Goal: Task Accomplishment & Management: Use online tool/utility

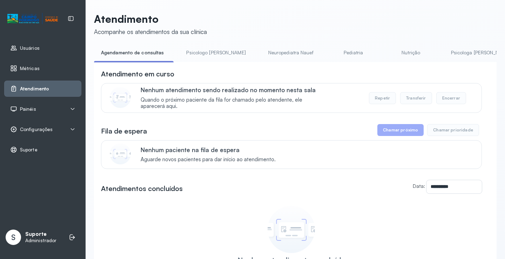
click at [347, 26] on header "Atendimento Acompanhe os atendimentos da sua clínica" at bounding box center [295, 24] width 402 height 23
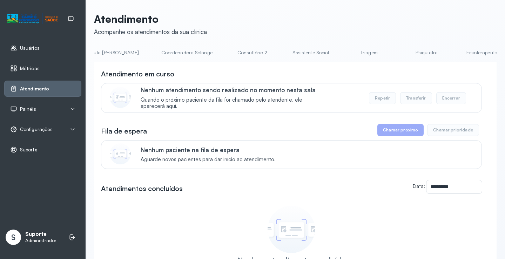
scroll to position [0, 461]
click at [345, 58] on link "Triagem" at bounding box center [369, 53] width 49 height 12
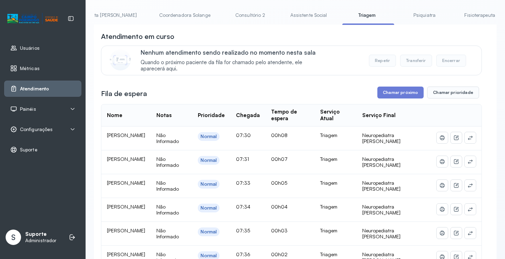
scroll to position [18, 0]
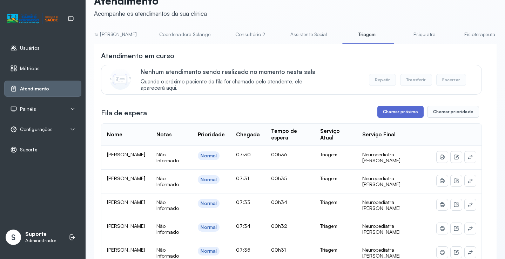
click at [391, 113] on button "Chamar próximo" at bounding box center [400, 112] width 46 height 12
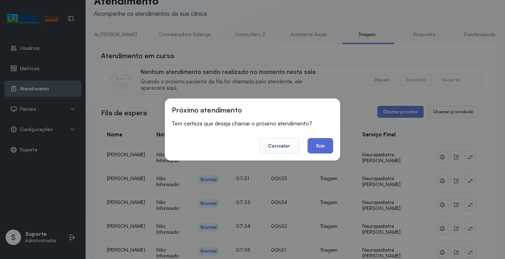
click at [318, 145] on button "Sim" at bounding box center [320, 145] width 26 height 15
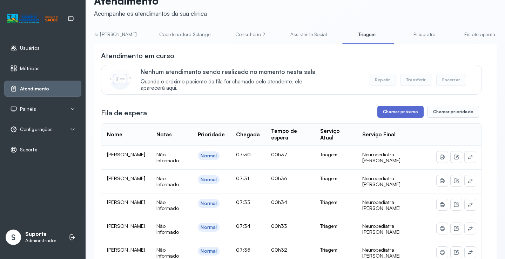
click at [393, 113] on button "Chamar próximo" at bounding box center [400, 112] width 46 height 12
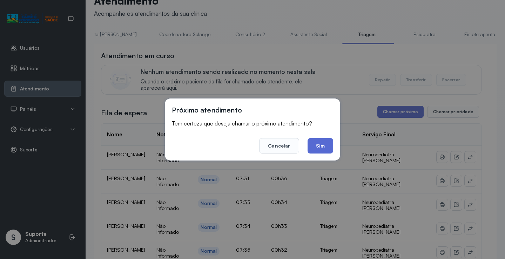
click at [316, 143] on button "Sim" at bounding box center [320, 145] width 26 height 15
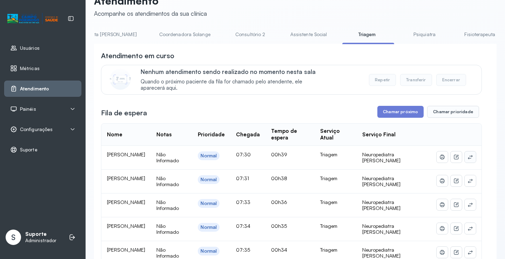
click at [467, 160] on icon at bounding box center [470, 157] width 6 height 6
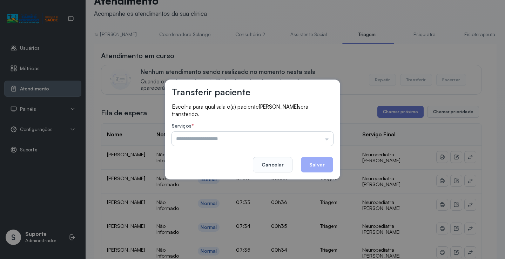
click at [204, 140] on input "text" at bounding box center [252, 139] width 161 height 14
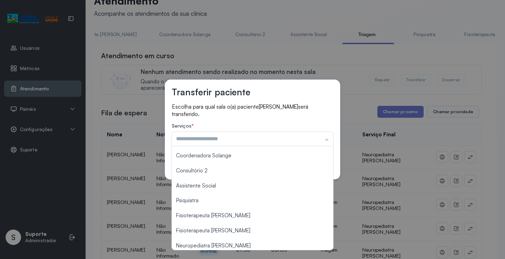
scroll to position [106, 0]
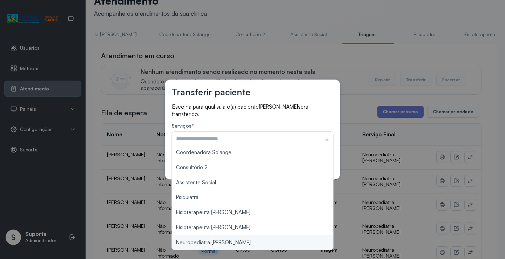
type input "**********"
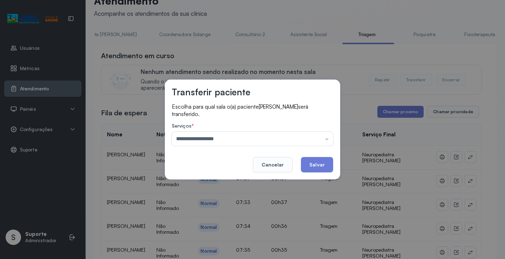
drag, startPoint x: 196, startPoint y: 242, endPoint x: 272, endPoint y: 213, distance: 81.2
click at [196, 242] on div "**********" at bounding box center [252, 129] width 505 height 259
click at [307, 166] on button "Salvar" at bounding box center [317, 164] width 32 height 15
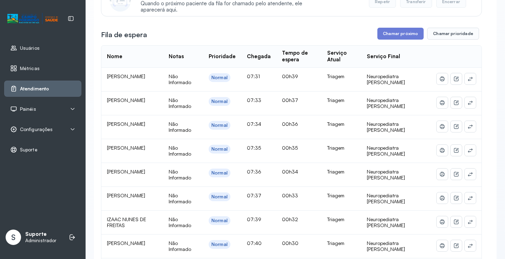
scroll to position [0, 0]
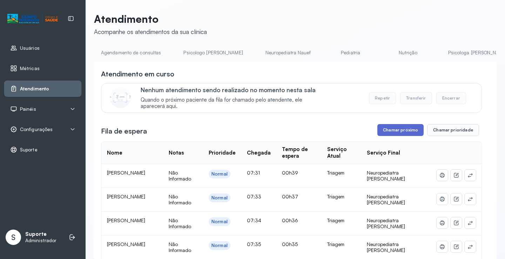
click at [393, 131] on button "Chamar próximo" at bounding box center [400, 130] width 46 height 12
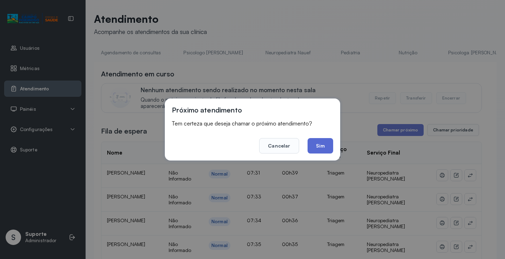
click at [314, 142] on button "Sim" at bounding box center [320, 145] width 26 height 15
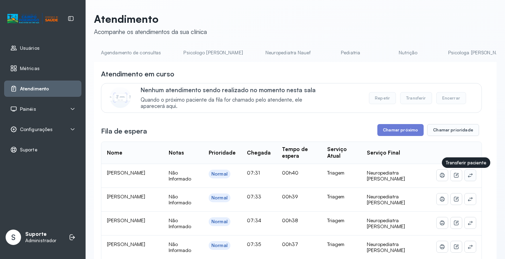
click at [464, 176] on button at bounding box center [469, 175] width 11 height 11
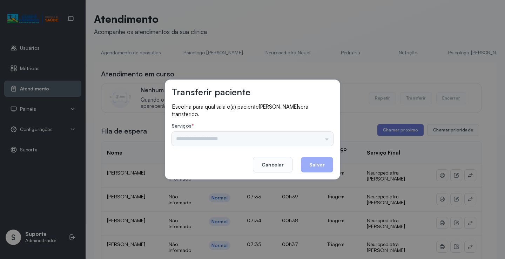
click at [226, 139] on div "Psicologo [PERSON_NAME] Nauef Pediatria Nutrição Psicologa Alana Agendamento de…" at bounding box center [252, 139] width 161 height 14
click at [198, 140] on div "Psicologo [PERSON_NAME] Nauef Pediatria Nutrição Psicologa Alana Agendamento de…" at bounding box center [252, 139] width 161 height 14
click at [331, 137] on div "Psicologo [PERSON_NAME] Nauef Pediatria Nutrição Psicologa Alana Agendamento de…" at bounding box center [252, 139] width 161 height 14
click at [331, 136] on input "text" at bounding box center [252, 139] width 161 height 14
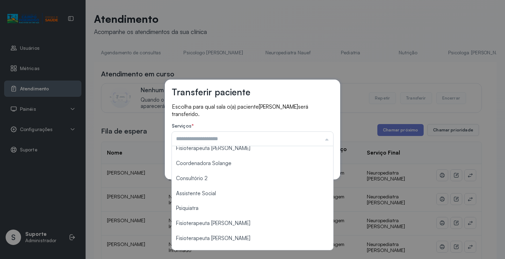
scroll to position [106, 0]
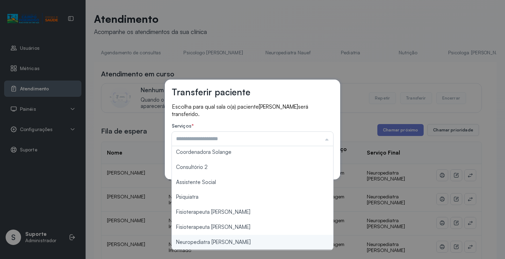
type input "**********"
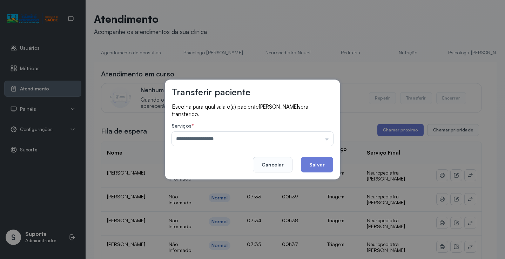
drag, startPoint x: 215, startPoint y: 244, endPoint x: 272, endPoint y: 220, distance: 61.1
click at [217, 243] on div "**********" at bounding box center [252, 129] width 505 height 259
click at [319, 158] on button "Salvar" at bounding box center [317, 164] width 32 height 15
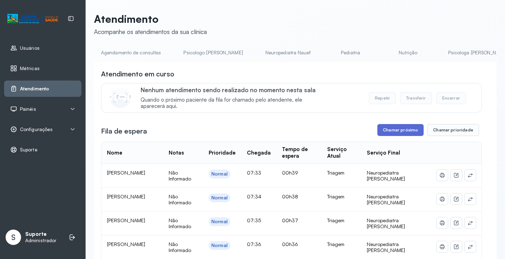
click at [386, 132] on button "Chamar próximo" at bounding box center [400, 130] width 46 height 12
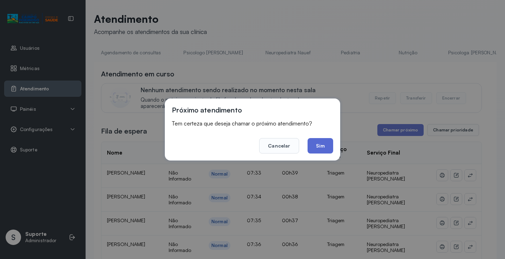
click at [328, 149] on button "Sim" at bounding box center [320, 145] width 26 height 15
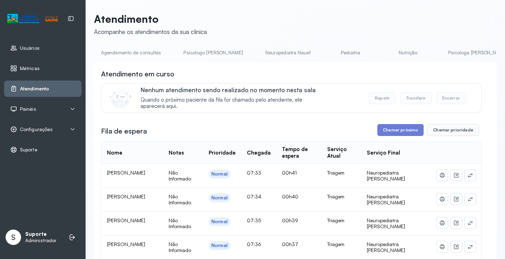
click at [464, 178] on button at bounding box center [469, 175] width 11 height 11
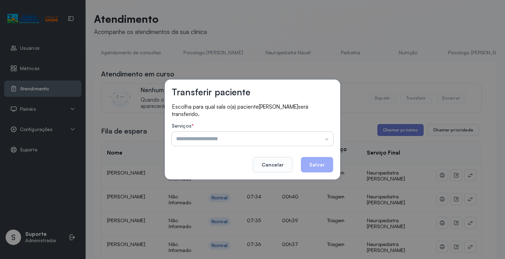
click at [203, 142] on input "text" at bounding box center [252, 139] width 161 height 14
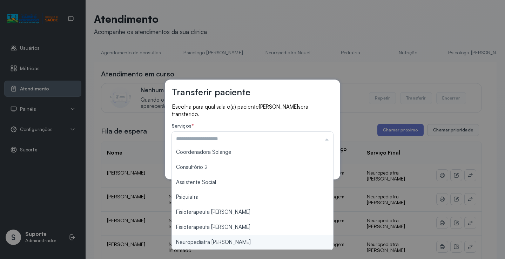
type input "**********"
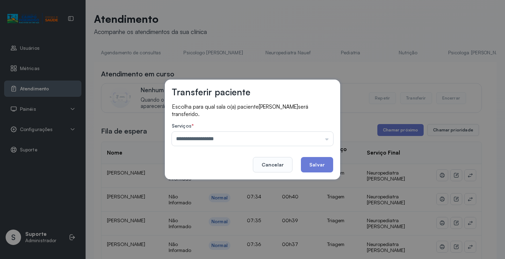
click at [197, 243] on div "**********" at bounding box center [252, 129] width 505 height 259
click at [313, 166] on button "Salvar" at bounding box center [317, 164] width 32 height 15
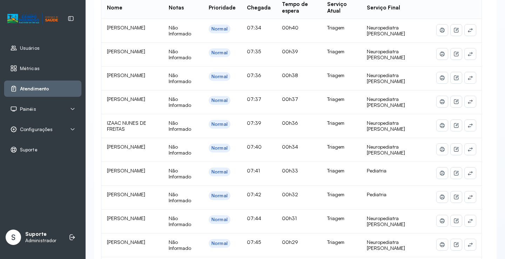
scroll to position [0, 0]
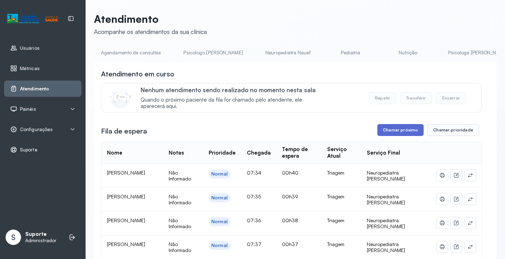
click at [393, 131] on button "Chamar próximo" at bounding box center [400, 130] width 46 height 12
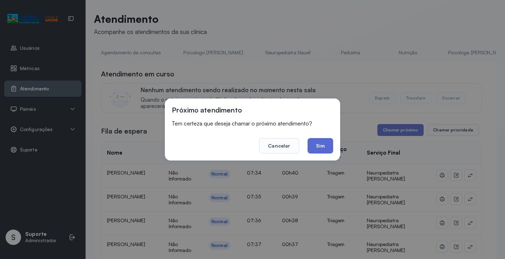
click at [319, 144] on button "Sim" at bounding box center [320, 145] width 26 height 15
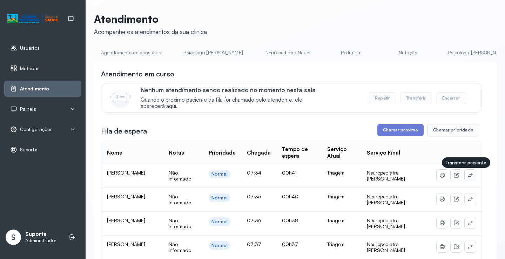
click at [467, 178] on icon at bounding box center [470, 175] width 6 height 6
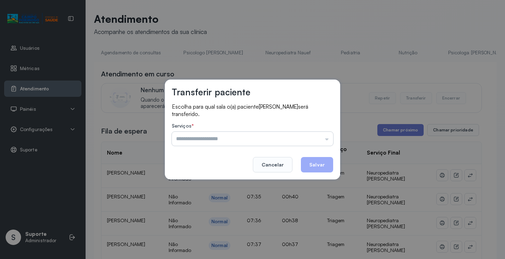
click at [199, 137] on input "text" at bounding box center [252, 139] width 161 height 14
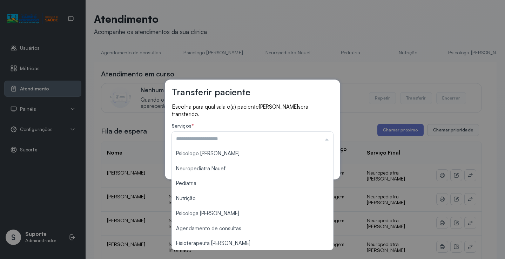
scroll to position [106, 0]
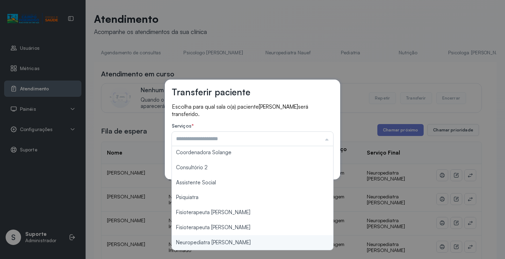
type input "**********"
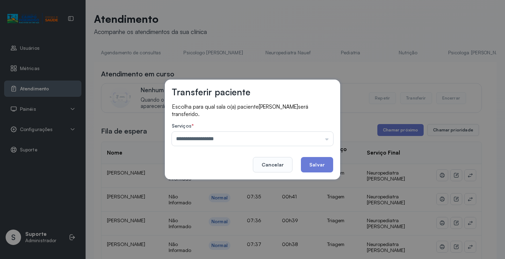
click at [205, 240] on div "**********" at bounding box center [252, 129] width 505 height 259
click at [313, 166] on button "Salvar" at bounding box center [317, 164] width 32 height 15
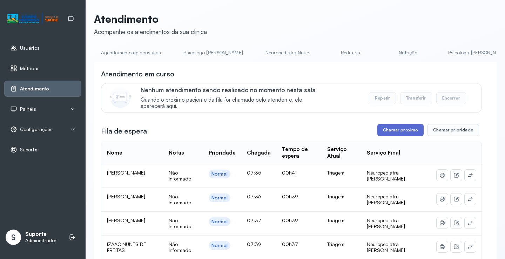
click at [394, 130] on button "Chamar próximo" at bounding box center [400, 130] width 46 height 12
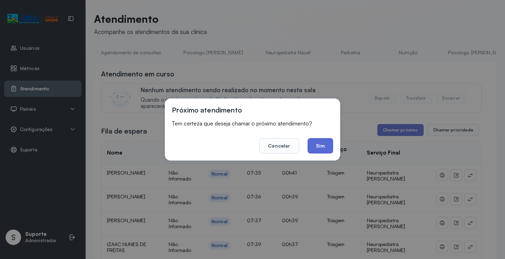
click at [322, 146] on button "Sim" at bounding box center [320, 145] width 26 height 15
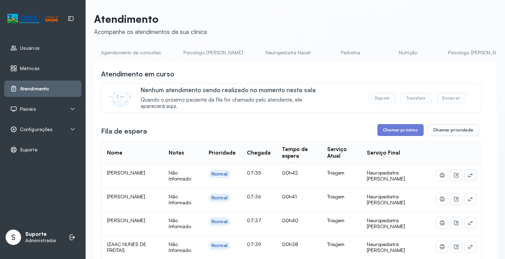
click at [467, 177] on icon at bounding box center [470, 175] width 6 height 6
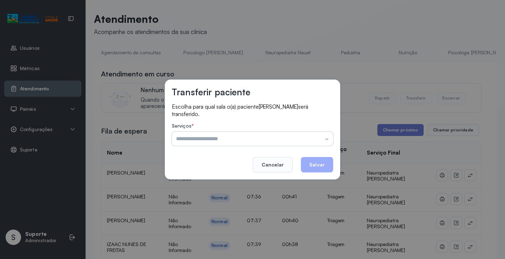
click at [193, 136] on input "text" at bounding box center [252, 139] width 161 height 14
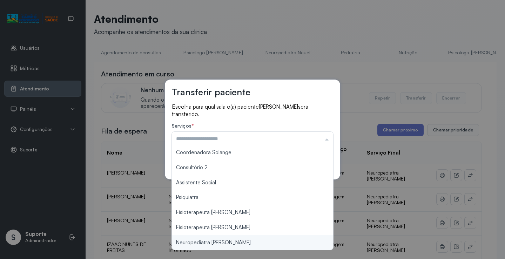
type input "**********"
click at [210, 244] on div "**********" at bounding box center [252, 129] width 505 height 259
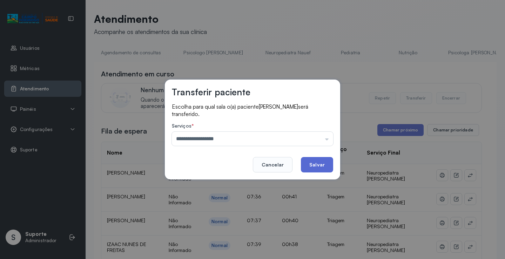
click at [320, 163] on button "Salvar" at bounding box center [317, 164] width 32 height 15
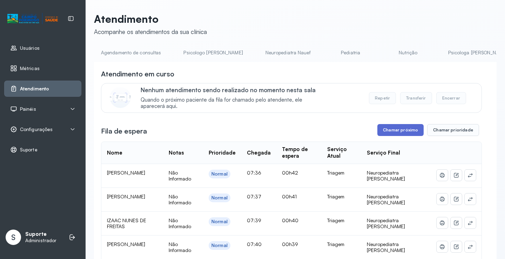
click at [394, 134] on button "Chamar próximo" at bounding box center [400, 130] width 46 height 12
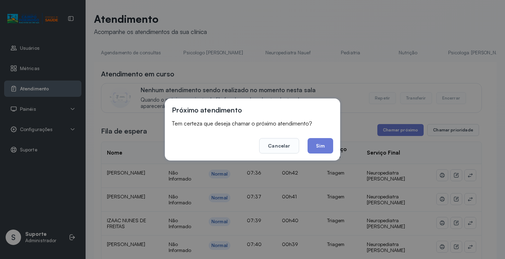
click at [323, 155] on div "Próximo atendimento Tem certeza que deseja chamar o próximo atendimento? Cancel…" at bounding box center [252, 129] width 175 height 62
click at [321, 148] on button "Sim" at bounding box center [320, 145] width 26 height 15
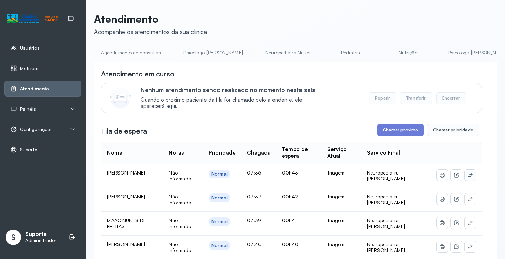
click at [467, 178] on icon at bounding box center [470, 175] width 6 height 6
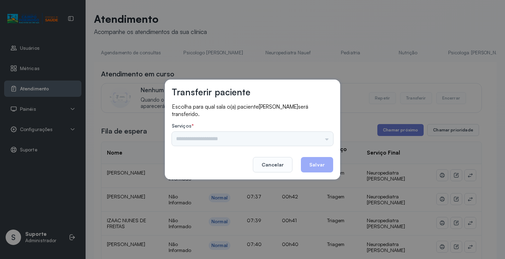
click at [266, 141] on div "Psicologo [PERSON_NAME] Nauef Pediatria Nutrição Psicologa Alana Agendamento de…" at bounding box center [252, 139] width 161 height 14
click at [194, 138] on input "text" at bounding box center [252, 139] width 161 height 14
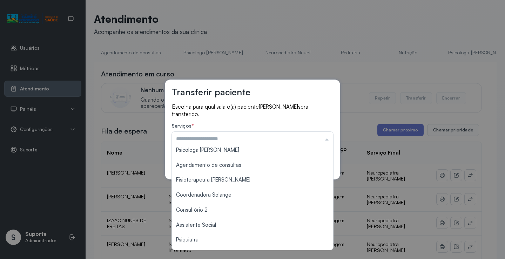
scroll to position [106, 0]
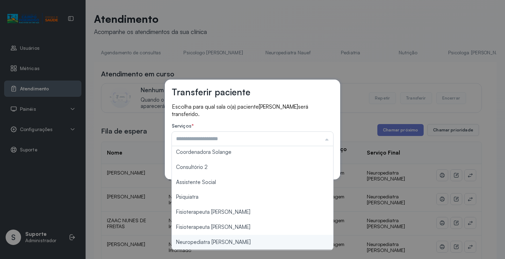
type input "**********"
click at [206, 244] on div "**********" at bounding box center [252, 129] width 505 height 259
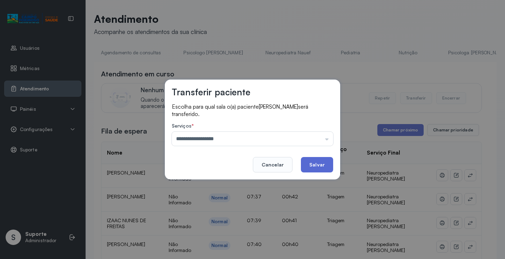
click at [326, 162] on button "Salvar" at bounding box center [317, 164] width 32 height 15
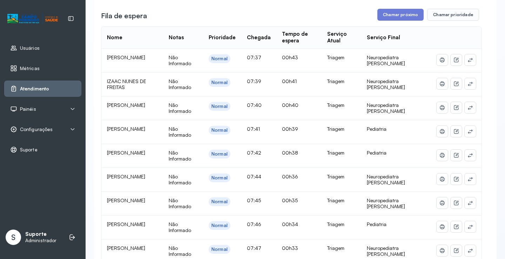
scroll to position [0, 0]
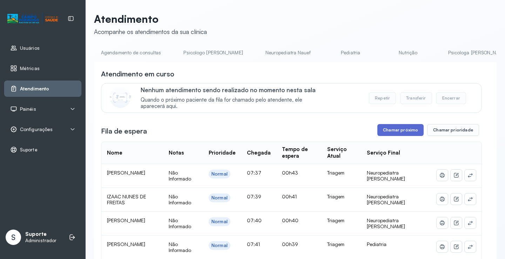
click at [407, 129] on button "Chamar próximo" at bounding box center [400, 130] width 46 height 12
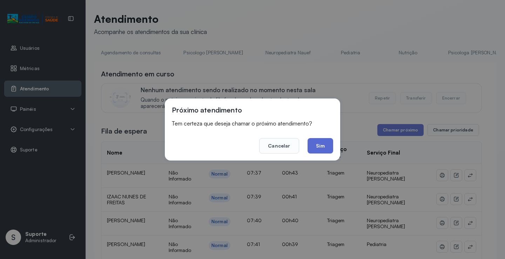
click at [315, 143] on button "Sim" at bounding box center [320, 145] width 26 height 15
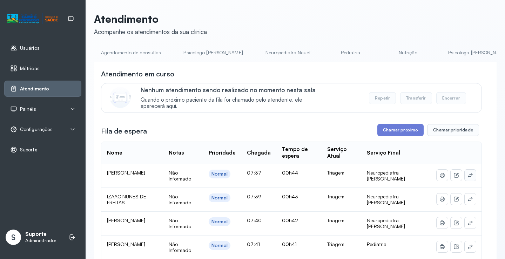
click at [467, 174] on icon at bounding box center [470, 175] width 6 height 6
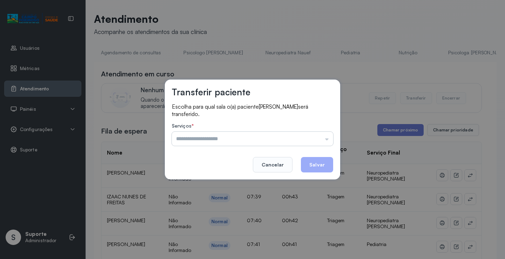
click at [210, 139] on input "text" at bounding box center [252, 139] width 161 height 14
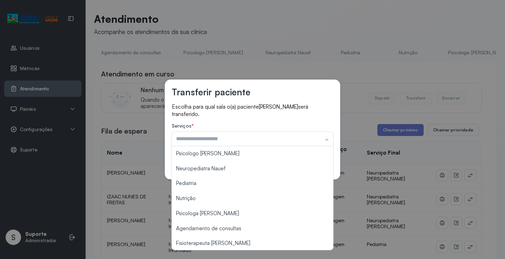
scroll to position [106, 0]
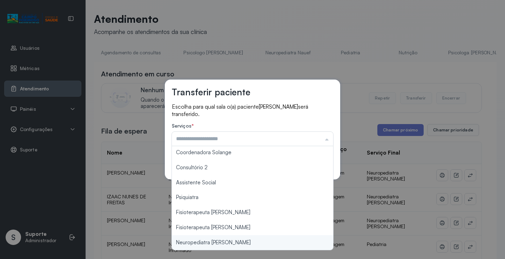
type input "**********"
click at [213, 243] on div "**********" at bounding box center [252, 129] width 505 height 259
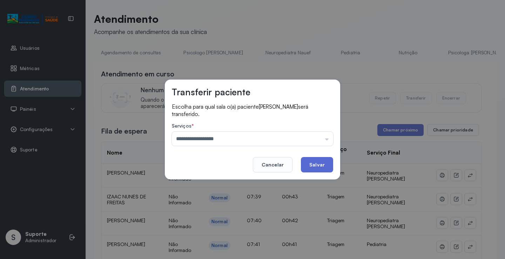
click at [320, 164] on button "Salvar" at bounding box center [317, 164] width 32 height 15
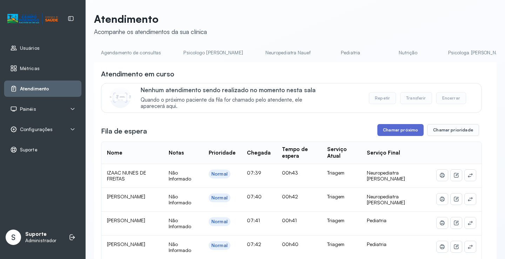
click at [395, 134] on button "Chamar próximo" at bounding box center [400, 130] width 46 height 12
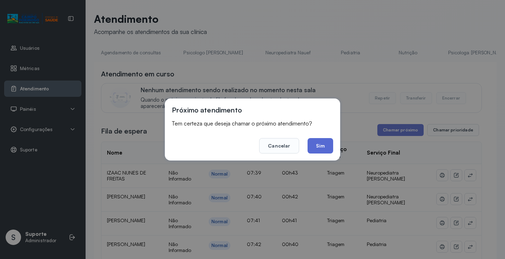
click at [324, 145] on button "Sim" at bounding box center [320, 145] width 26 height 15
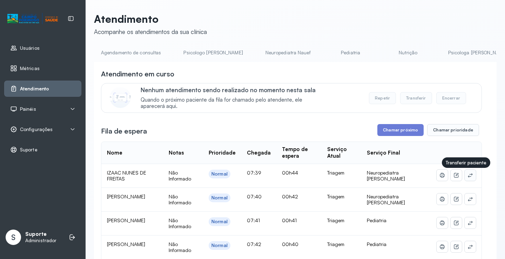
click at [467, 178] on icon at bounding box center [470, 175] width 6 height 6
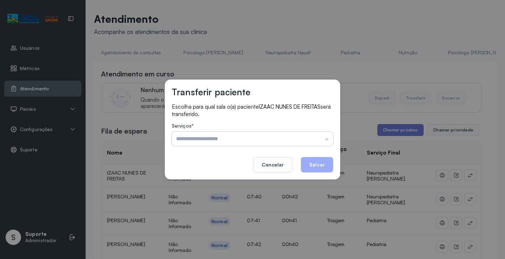
click at [199, 140] on input "text" at bounding box center [252, 139] width 161 height 14
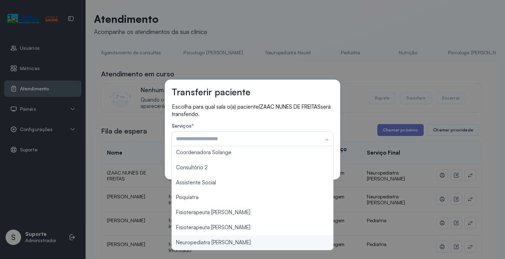
type input "**********"
drag, startPoint x: 205, startPoint y: 243, endPoint x: 255, endPoint y: 227, distance: 52.6
click at [224, 236] on div "**********" at bounding box center [252, 129] width 505 height 259
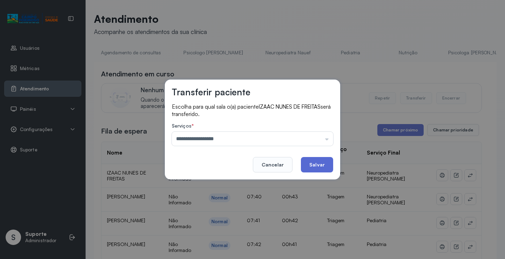
click at [323, 168] on button "Salvar" at bounding box center [317, 164] width 32 height 15
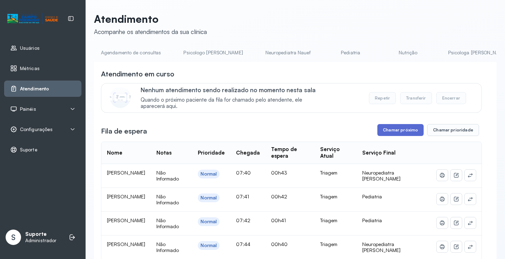
click at [402, 130] on button "Chamar próximo" at bounding box center [400, 130] width 46 height 12
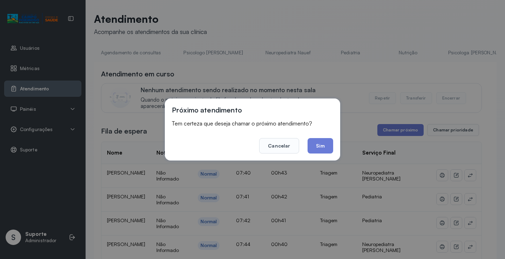
click at [325, 152] on button "Sim" at bounding box center [320, 145] width 26 height 15
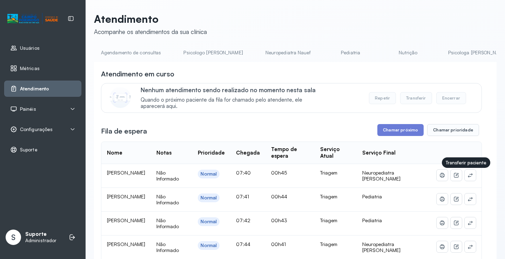
click at [471, 178] on td at bounding box center [456, 176] width 50 height 24
click at [467, 177] on icon at bounding box center [470, 175] width 6 height 6
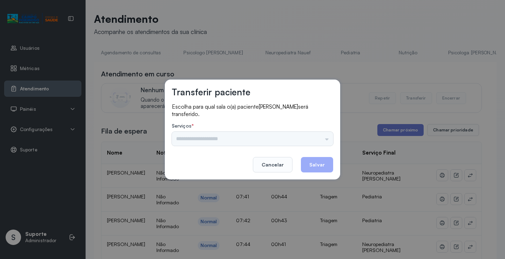
click at [258, 139] on div "Psicologo [PERSON_NAME] Nauef Pediatria Nutrição Psicologa Alana Agendamento de…" at bounding box center [252, 139] width 161 height 14
click at [258, 141] on input "text" at bounding box center [252, 139] width 161 height 14
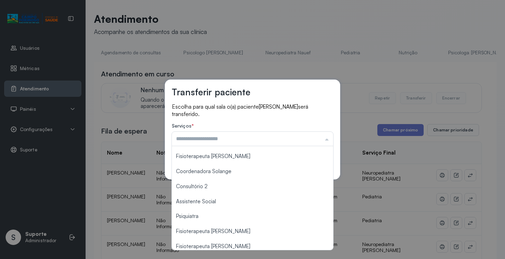
scroll to position [106, 0]
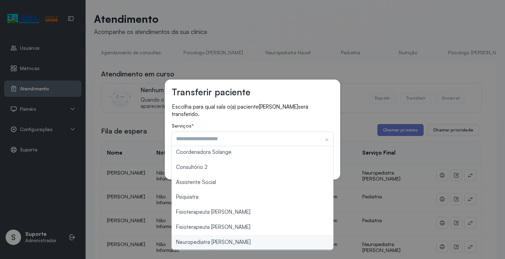
type input "**********"
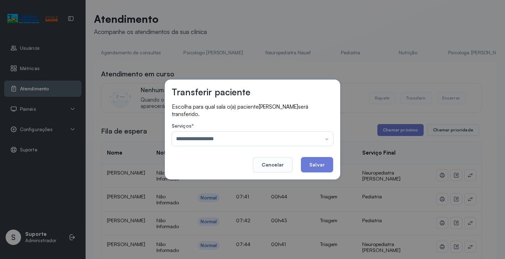
drag, startPoint x: 194, startPoint y: 243, endPoint x: 233, endPoint y: 234, distance: 40.2
click at [197, 242] on div "**********" at bounding box center [252, 129] width 505 height 259
click at [314, 163] on button "Salvar" at bounding box center [317, 164] width 32 height 15
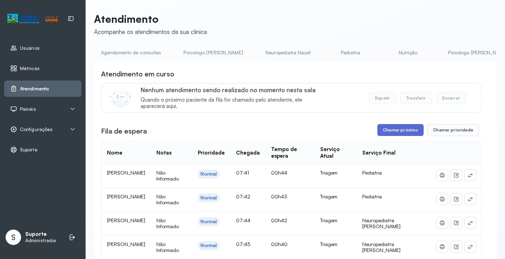
click at [391, 129] on button "Chamar próximo" at bounding box center [400, 130] width 46 height 12
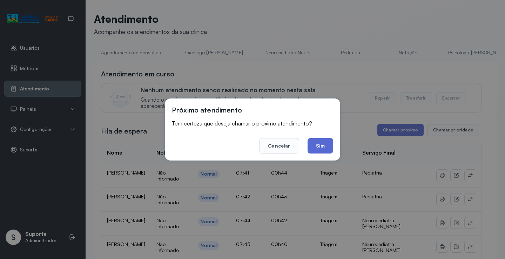
click at [318, 138] on button "Sim" at bounding box center [320, 145] width 26 height 15
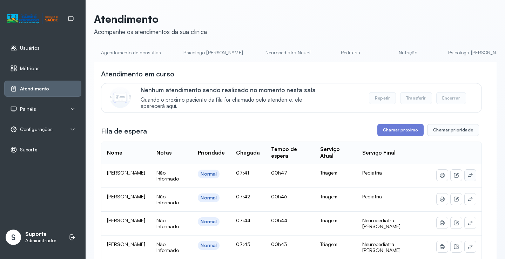
click at [467, 174] on icon at bounding box center [470, 175] width 6 height 6
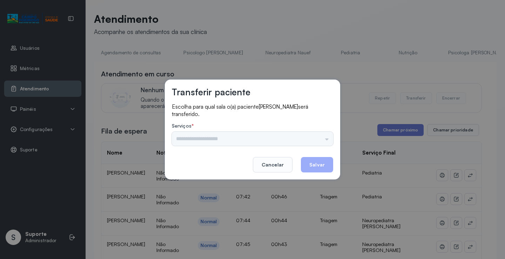
click at [212, 138] on div "Psicologo [PERSON_NAME] Nauef Pediatria Nutrição Psicologa Alana Agendamento de…" at bounding box center [252, 139] width 161 height 14
click at [211, 142] on div "Psicologo [PERSON_NAME] Nauef Pediatria Nutrição Psicologa Alana Agendamento de…" at bounding box center [252, 139] width 161 height 14
click at [207, 136] on input "text" at bounding box center [252, 139] width 161 height 14
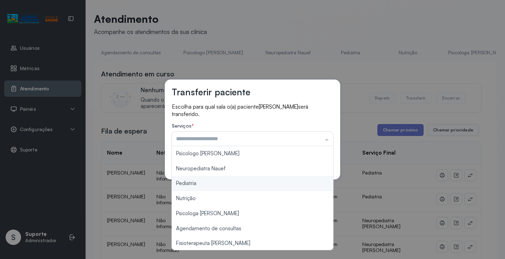
type input "*********"
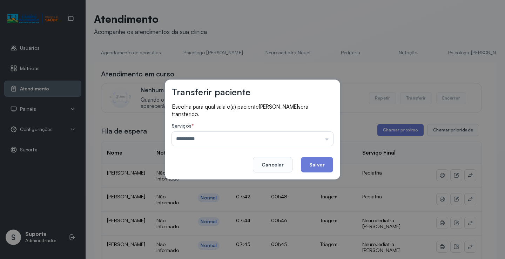
click at [192, 185] on div "Transferir paciente Escolha para qual sala o(a) paciente [PERSON_NAME] será tra…" at bounding box center [252, 129] width 505 height 259
click at [322, 164] on button "Salvar" at bounding box center [317, 164] width 32 height 15
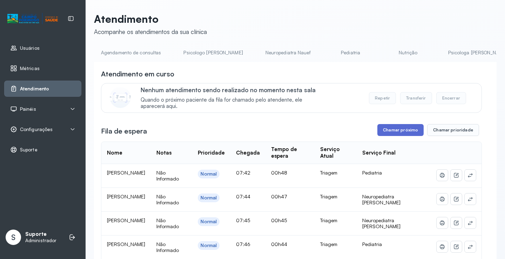
drag, startPoint x: 397, startPoint y: 130, endPoint x: 393, endPoint y: 131, distance: 3.9
click at [393, 131] on button "Chamar próximo" at bounding box center [400, 130] width 46 height 12
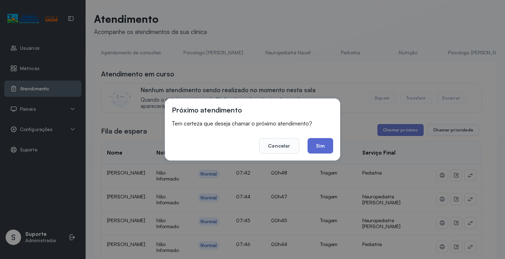
click at [315, 145] on button "Sim" at bounding box center [320, 145] width 26 height 15
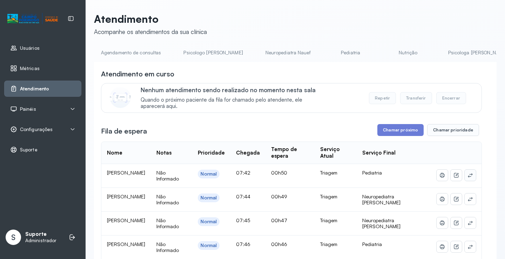
click at [464, 180] on button at bounding box center [469, 175] width 11 height 11
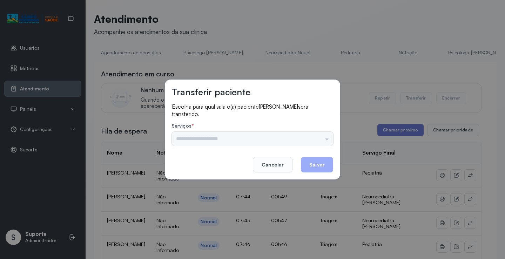
click at [214, 139] on div "Psicologo [PERSON_NAME] Nauef Pediatria Nutrição Psicologa Alana Agendamento de…" at bounding box center [252, 139] width 161 height 14
click at [210, 141] on div "Psicologo [PERSON_NAME] Nauef Pediatria Nutrição Psicologa Alana Agendamento de…" at bounding box center [252, 139] width 161 height 14
click at [210, 141] on input "text" at bounding box center [252, 139] width 161 height 14
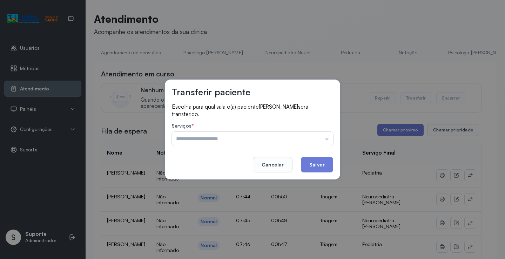
type input "*********"
click at [192, 185] on div "Transferir paciente Escolha para qual sala o(a) paciente [PERSON_NAME] será tra…" at bounding box center [252, 129] width 505 height 259
click at [309, 162] on button "Salvar" at bounding box center [317, 164] width 32 height 15
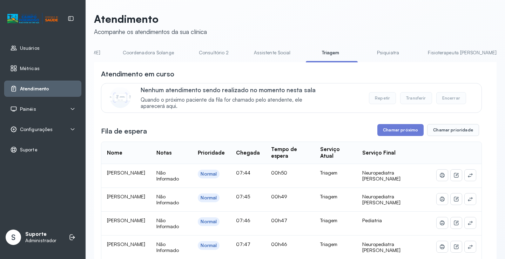
scroll to position [0, 556]
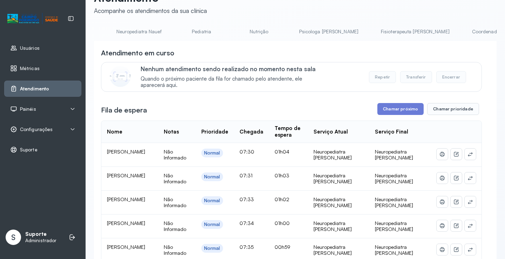
scroll to position [0, 131]
click at [195, 34] on link "Pediatria" at bounding box center [219, 32] width 49 height 12
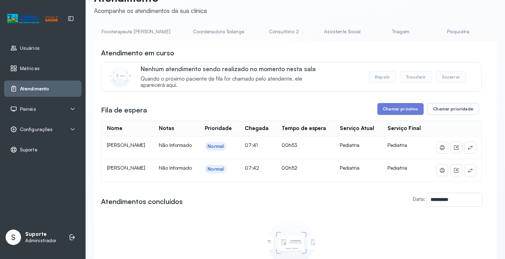
scroll to position [0, 458]
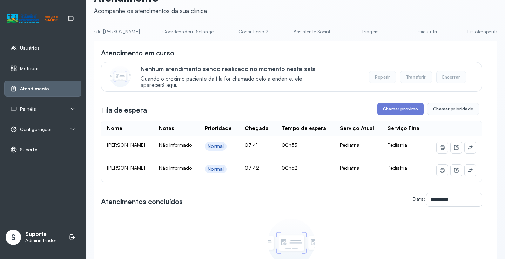
click at [345, 36] on link "Triagem" at bounding box center [369, 32] width 49 height 12
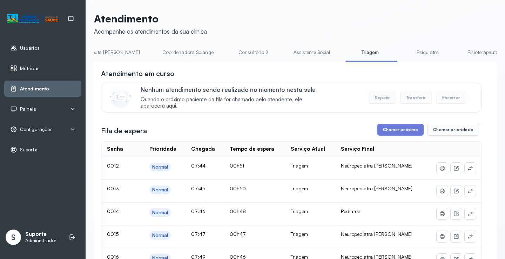
scroll to position [21, 0]
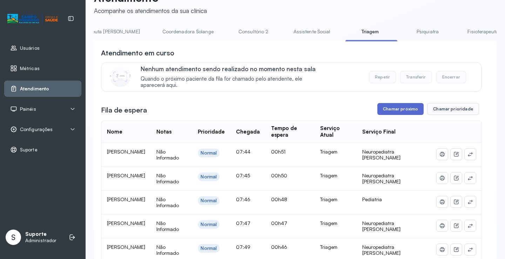
click at [388, 109] on button "Chamar próximo" at bounding box center [400, 109] width 46 height 12
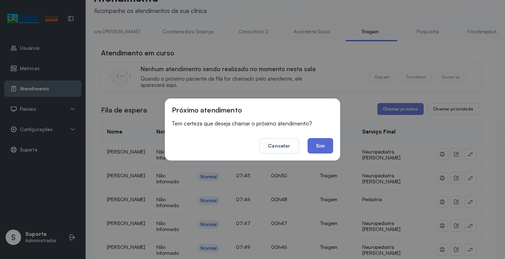
click at [314, 146] on button "Sim" at bounding box center [320, 145] width 26 height 15
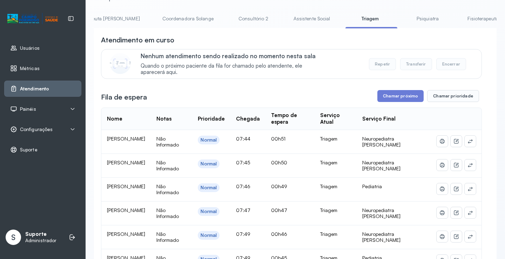
scroll to position [7, 0]
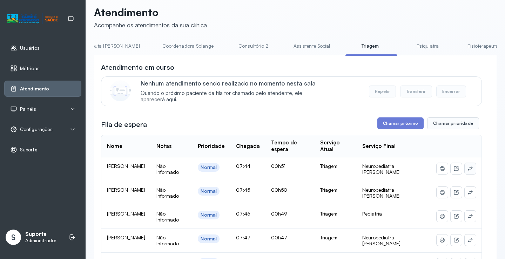
click at [467, 171] on icon at bounding box center [470, 169] width 6 height 6
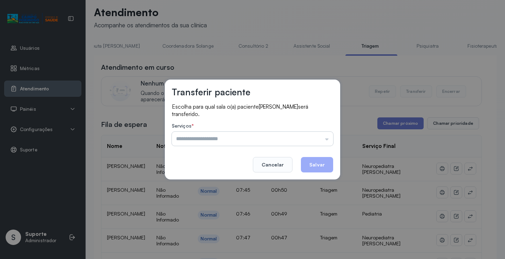
click at [217, 138] on input "text" at bounding box center [252, 139] width 161 height 14
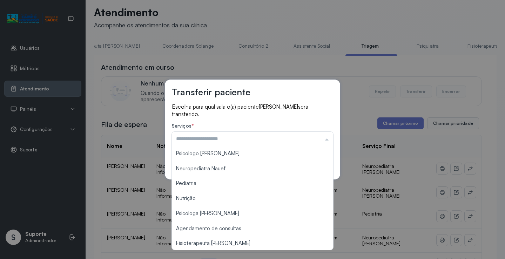
scroll to position [106, 0]
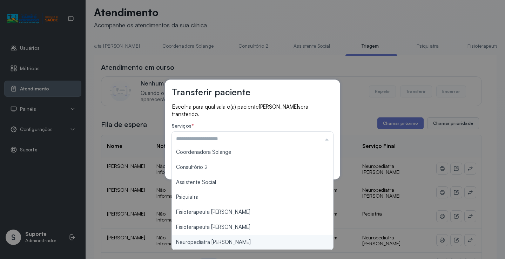
type input "**********"
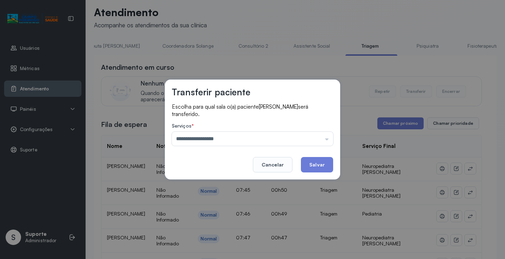
drag, startPoint x: 211, startPoint y: 244, endPoint x: 320, endPoint y: 190, distance: 122.5
click at [211, 244] on div "**********" at bounding box center [252, 129] width 505 height 259
click at [315, 164] on button "Salvar" at bounding box center [317, 164] width 32 height 15
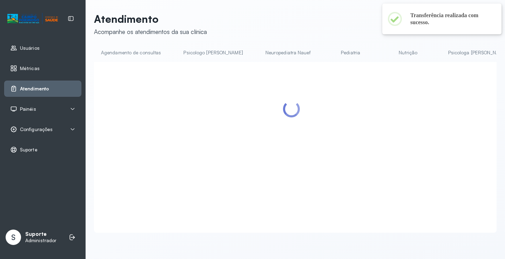
scroll to position [7, 0]
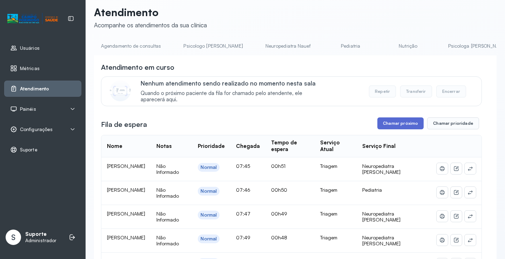
click at [392, 121] on button "Chamar próximo" at bounding box center [400, 123] width 46 height 12
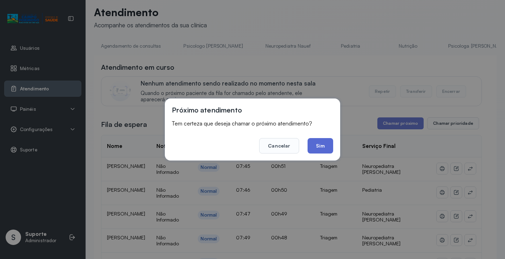
click at [316, 146] on button "Sim" at bounding box center [320, 145] width 26 height 15
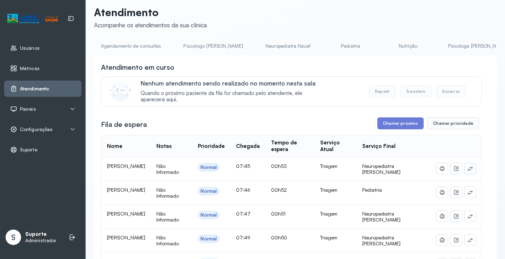
click at [467, 168] on icon at bounding box center [470, 169] width 6 height 6
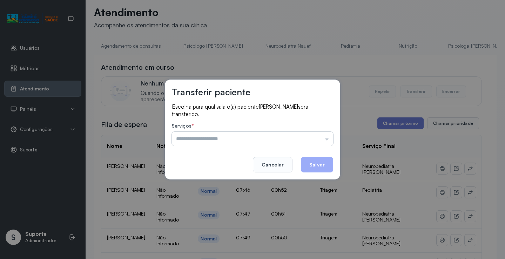
click at [196, 140] on input "text" at bounding box center [252, 139] width 161 height 14
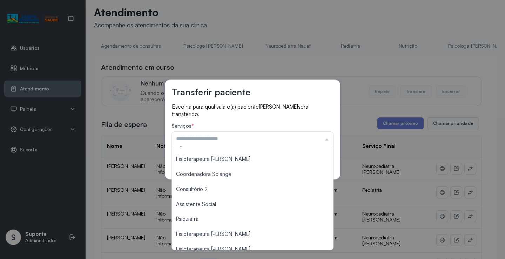
scroll to position [106, 0]
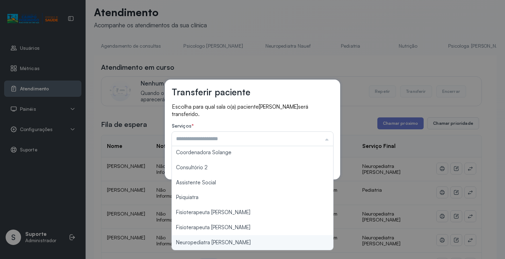
type input "**********"
drag, startPoint x: 196, startPoint y: 245, endPoint x: 223, endPoint y: 239, distance: 27.9
click at [213, 241] on div "**********" at bounding box center [252, 129] width 505 height 259
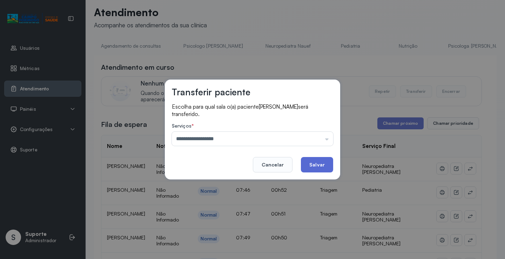
click at [315, 160] on button "Salvar" at bounding box center [317, 164] width 32 height 15
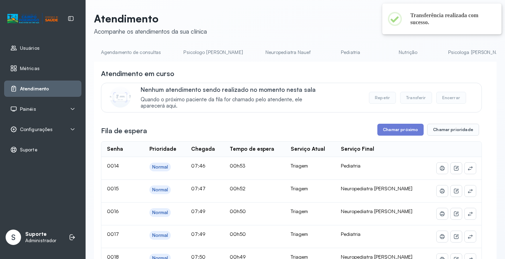
scroll to position [7, 0]
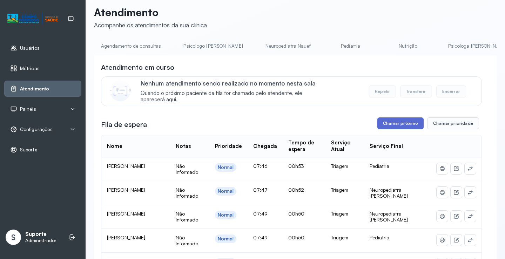
click at [392, 124] on button "Chamar próximo" at bounding box center [400, 123] width 46 height 12
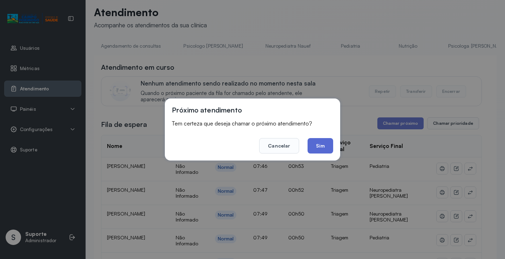
click at [315, 147] on button "Sim" at bounding box center [320, 145] width 26 height 15
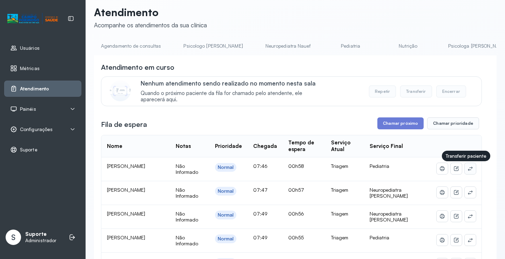
click at [469, 170] on button at bounding box center [469, 168] width 11 height 11
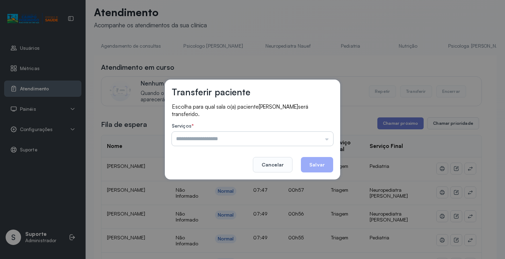
click at [237, 138] on input "text" at bounding box center [252, 139] width 161 height 14
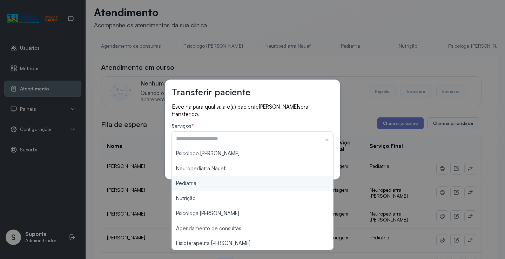
type input "*********"
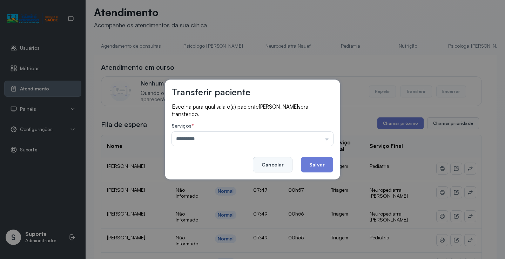
drag, startPoint x: 194, startPoint y: 182, endPoint x: 269, endPoint y: 171, distance: 76.1
click at [234, 175] on div "Transferir paciente Escolha para qual sala o(a) paciente [PERSON_NAME] será tra…" at bounding box center [252, 130] width 175 height 100
click at [308, 167] on button "Salvar" at bounding box center [317, 164] width 32 height 15
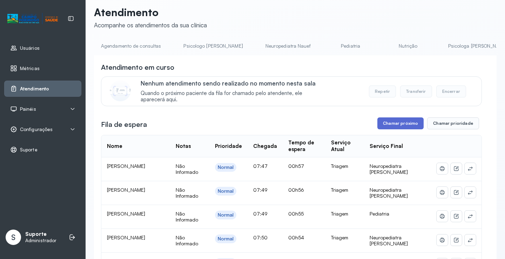
click at [393, 122] on button "Chamar próximo" at bounding box center [400, 123] width 46 height 12
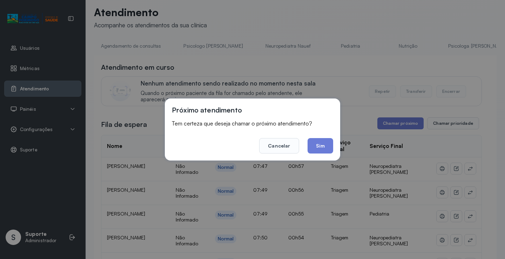
drag, startPoint x: 316, startPoint y: 145, endPoint x: 305, endPoint y: 142, distance: 11.3
click at [315, 145] on button "Sim" at bounding box center [320, 145] width 26 height 15
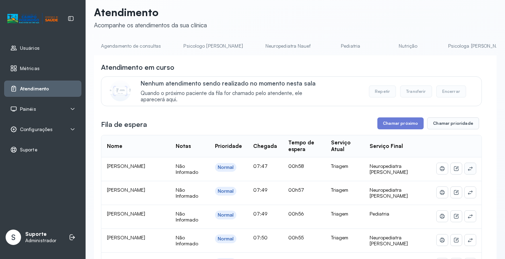
click at [464, 173] on button at bounding box center [469, 168] width 11 height 11
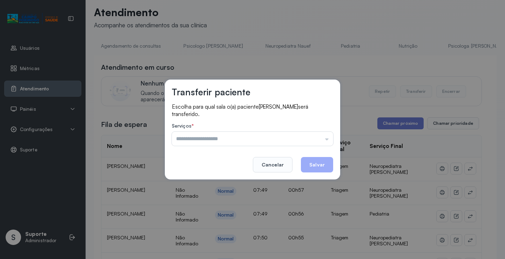
click at [215, 140] on input "text" at bounding box center [252, 139] width 161 height 14
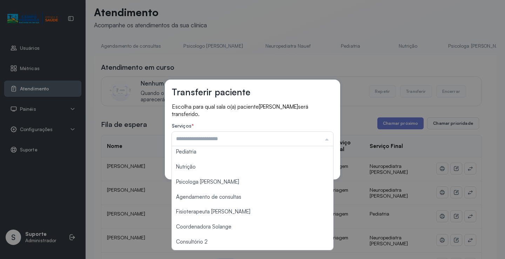
scroll to position [106, 0]
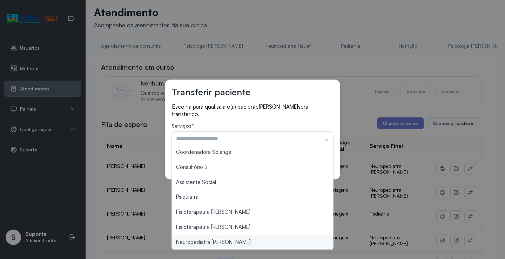
type input "**********"
click at [201, 245] on div "**********" at bounding box center [252, 129] width 505 height 259
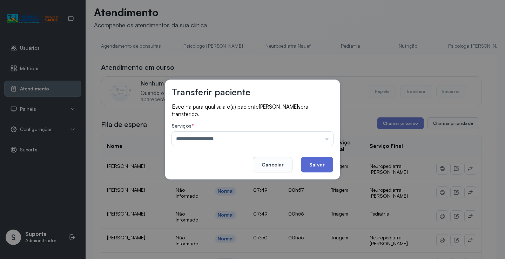
click at [313, 169] on button "Salvar" at bounding box center [317, 164] width 32 height 15
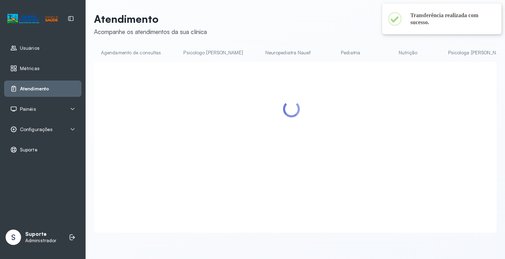
scroll to position [7, 0]
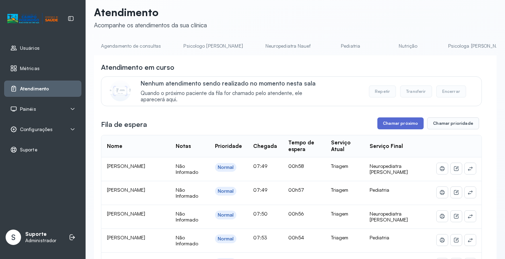
click at [392, 128] on button "Chamar próximo" at bounding box center [400, 123] width 46 height 12
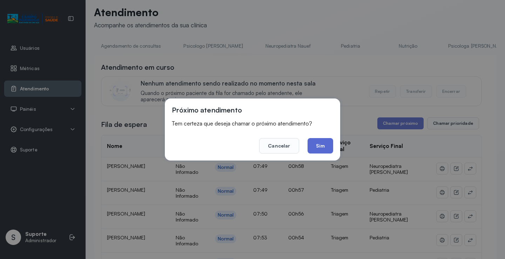
click at [314, 149] on button "Sim" at bounding box center [320, 145] width 26 height 15
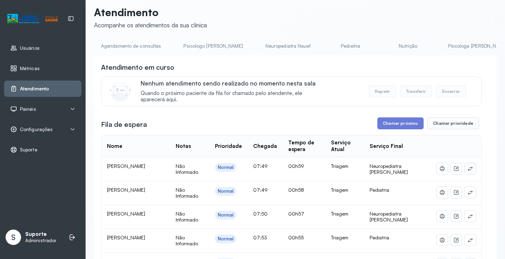
click at [467, 170] on icon at bounding box center [470, 169] width 6 height 6
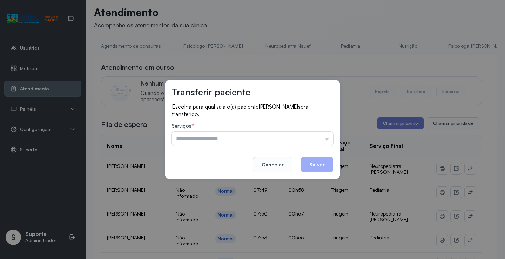
click at [180, 140] on input "text" at bounding box center [252, 139] width 161 height 14
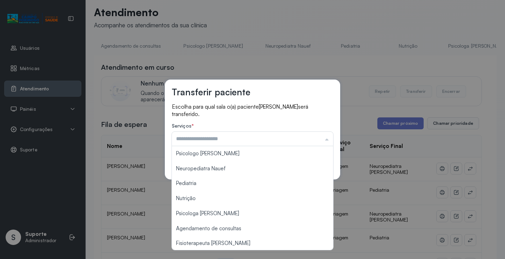
scroll to position [106, 0]
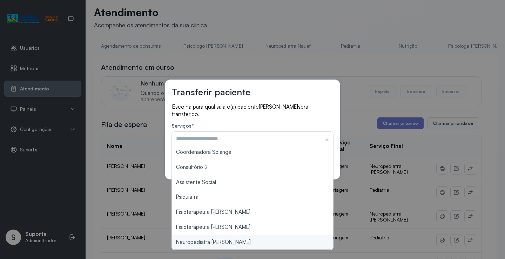
type input "**********"
drag, startPoint x: 215, startPoint y: 243, endPoint x: 277, endPoint y: 231, distance: 63.2
click at [233, 240] on div "**********" at bounding box center [252, 129] width 505 height 259
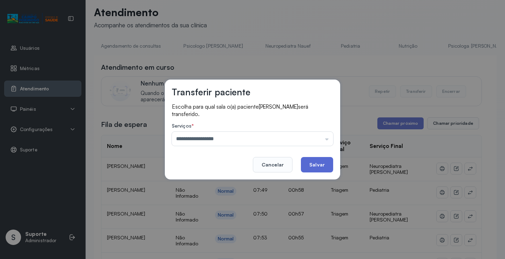
click at [321, 166] on button "Salvar" at bounding box center [317, 164] width 32 height 15
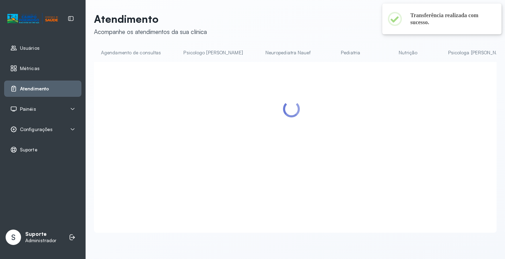
scroll to position [7, 0]
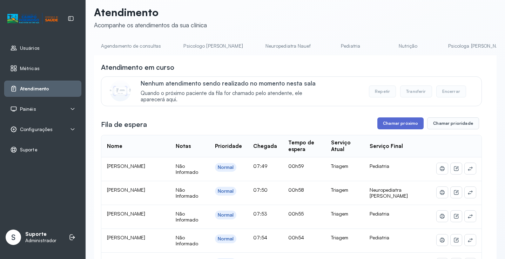
click at [402, 121] on button "Chamar próximo" at bounding box center [400, 123] width 46 height 12
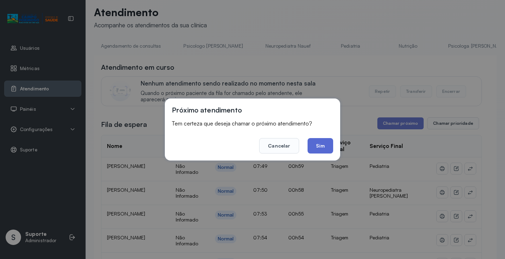
click at [320, 144] on button "Sim" at bounding box center [320, 145] width 26 height 15
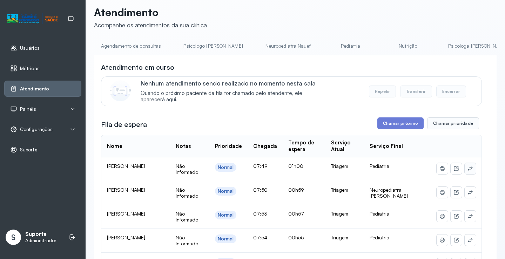
click at [467, 171] on icon at bounding box center [470, 169] width 6 height 6
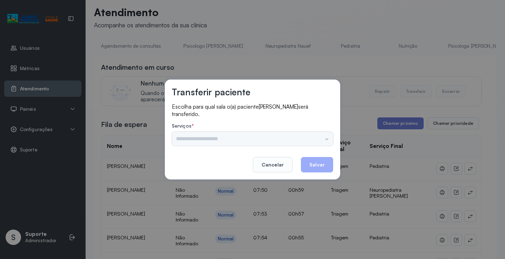
click at [191, 139] on div "Psicologo [PERSON_NAME] Nauef Pediatria Nutrição Psicologa Alana Agendamento de…" at bounding box center [252, 139] width 161 height 14
click at [190, 143] on div "Psicologo [PERSON_NAME] Nauef Pediatria Nutrição Psicologa Alana Agendamento de…" at bounding box center [252, 139] width 161 height 14
click at [178, 143] on input "text" at bounding box center [252, 139] width 161 height 14
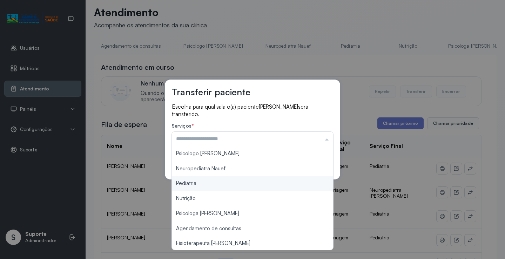
type input "*********"
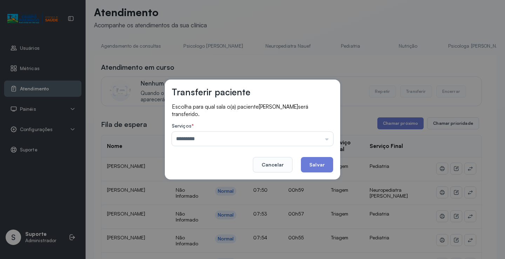
click at [184, 184] on div "Transferir paciente Escolha para qual sala o(a) paciente [PERSON_NAME] será tra…" at bounding box center [252, 129] width 505 height 259
click at [315, 165] on button "Salvar" at bounding box center [317, 164] width 32 height 15
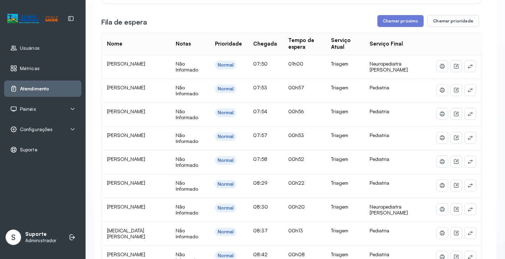
scroll to position [114, 0]
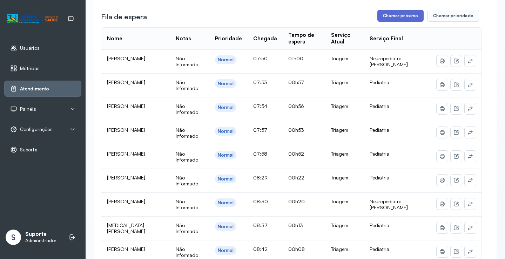
click at [391, 18] on button "Chamar próximo" at bounding box center [400, 16] width 46 height 12
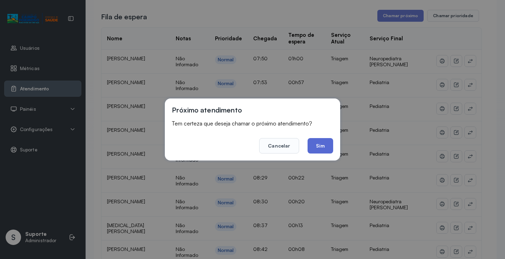
click at [326, 147] on button "Sim" at bounding box center [320, 145] width 26 height 15
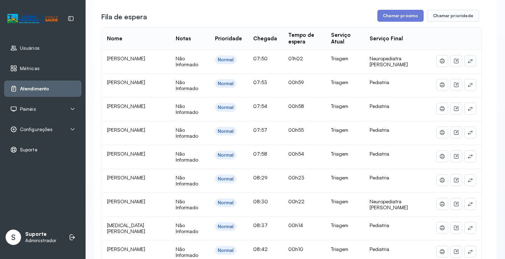
click at [467, 62] on icon at bounding box center [470, 61] width 6 height 6
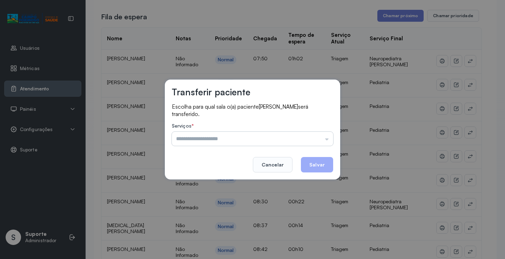
click at [223, 139] on input "text" at bounding box center [252, 139] width 161 height 14
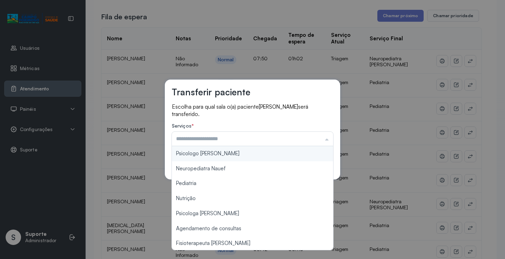
scroll to position [106, 0]
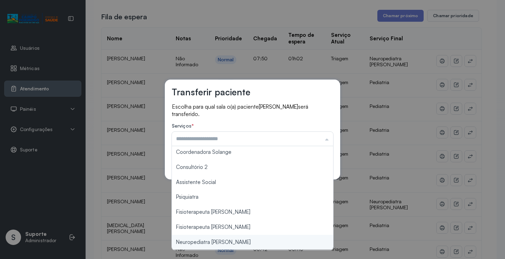
type input "**********"
click at [207, 245] on div "**********" at bounding box center [252, 129] width 505 height 259
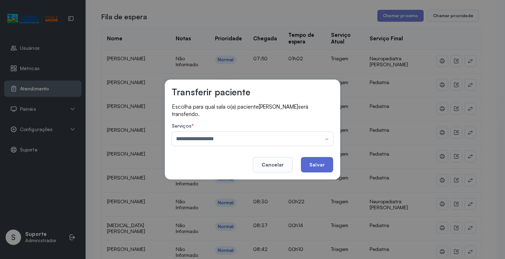
click at [316, 164] on button "Salvar" at bounding box center [317, 164] width 32 height 15
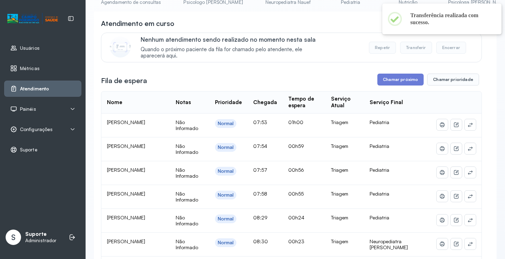
scroll to position [0, 0]
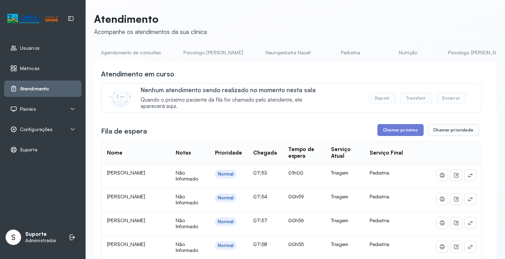
drag, startPoint x: 224, startPoint y: 64, endPoint x: 290, endPoint y: 69, distance: 66.8
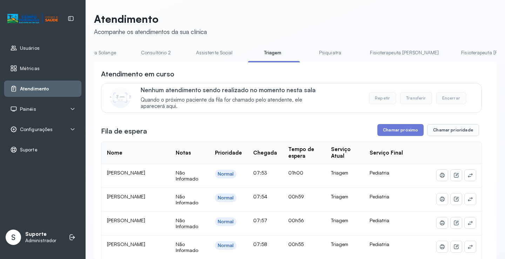
scroll to position [0, 555]
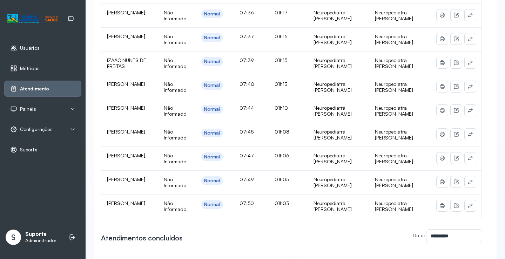
scroll to position [0, 0]
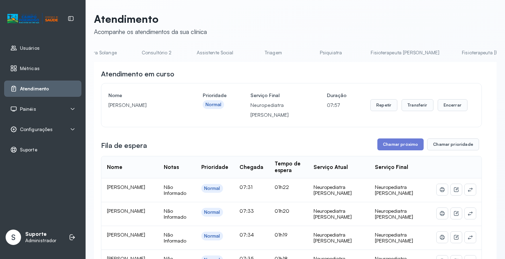
click at [248, 57] on link "Triagem" at bounding box center [272, 53] width 49 height 12
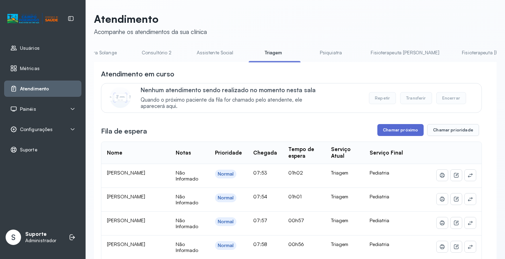
click at [399, 130] on button "Chamar próximo" at bounding box center [400, 130] width 46 height 12
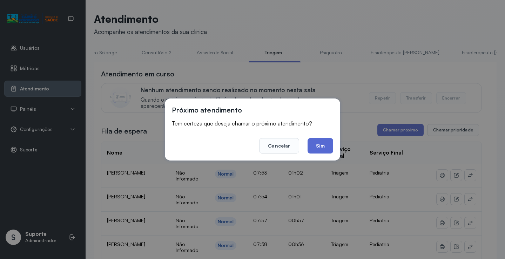
click at [325, 143] on button "Sim" at bounding box center [320, 145] width 26 height 15
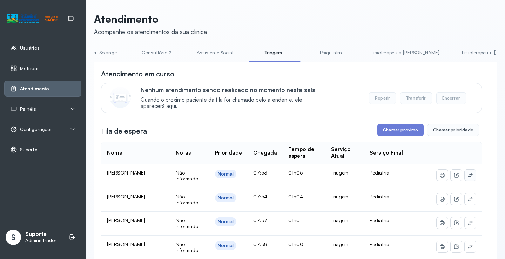
click at [467, 176] on icon at bounding box center [470, 175] width 6 height 6
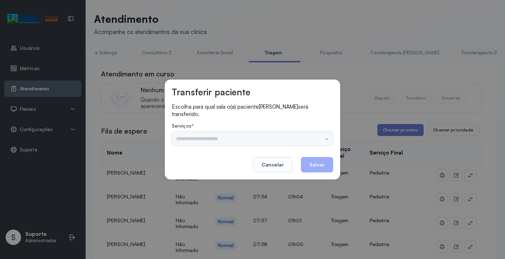
click at [215, 139] on div "Psicologo [PERSON_NAME] Nauef Pediatria Nutrição Psicologa Alana Agendamento de…" at bounding box center [252, 139] width 161 height 14
click at [215, 140] on input "text" at bounding box center [252, 139] width 161 height 14
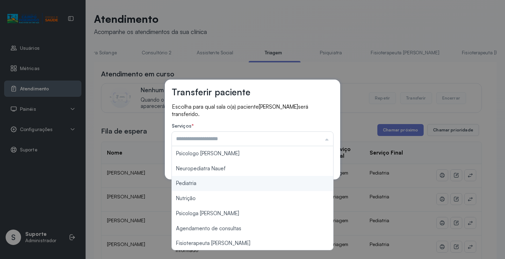
type input "*********"
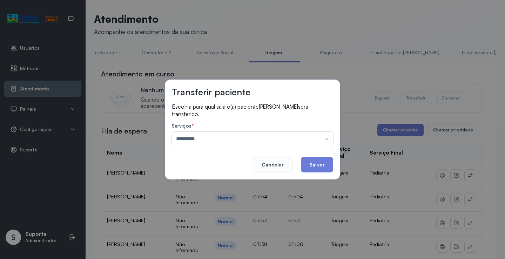
drag, startPoint x: 184, startPoint y: 185, endPoint x: 298, endPoint y: 163, distance: 116.6
click at [185, 185] on div "Transferir paciente Escolha para qual sala o(a) paciente [PERSON_NAME] será tra…" at bounding box center [252, 129] width 505 height 259
click at [321, 168] on button "Salvar" at bounding box center [317, 164] width 32 height 15
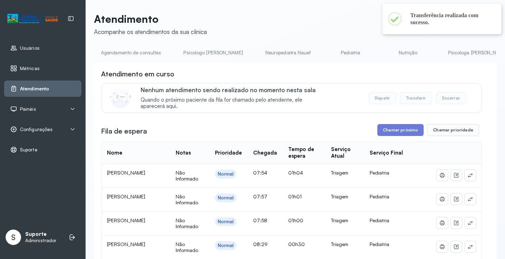
click at [498, 104] on div "Atendimento Acompanhe os atendimentos da sua clínica Agendamento de consultas P…" at bounding box center [294, 263] width 419 height 527
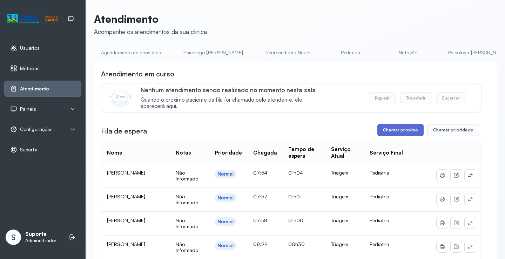
click at [413, 130] on button "Chamar próximo" at bounding box center [400, 130] width 46 height 12
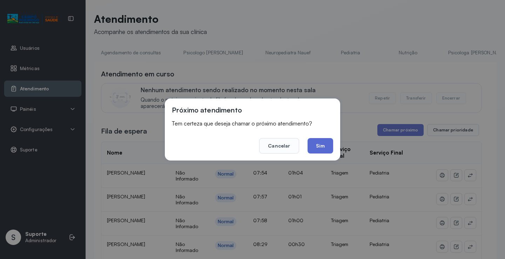
click at [316, 141] on button "Sim" at bounding box center [320, 145] width 26 height 15
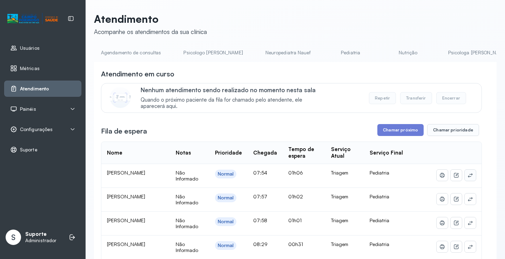
click at [468, 177] on button at bounding box center [469, 175] width 11 height 11
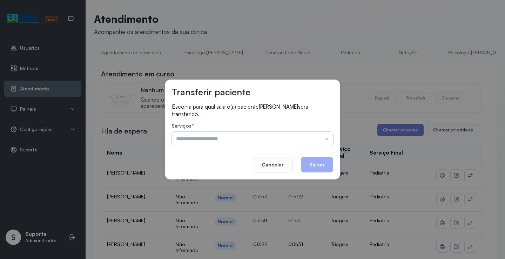
click at [202, 141] on input "text" at bounding box center [252, 139] width 161 height 14
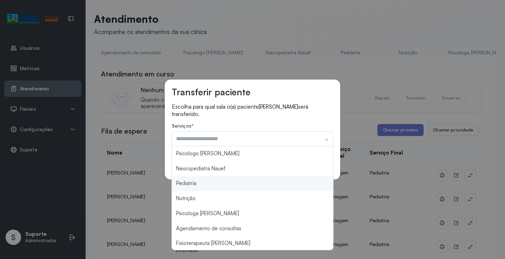
type input "*********"
click at [189, 185] on div "Transferir paciente Escolha para qual sala o(a) paciente [PERSON_NAME] será tra…" at bounding box center [252, 129] width 505 height 259
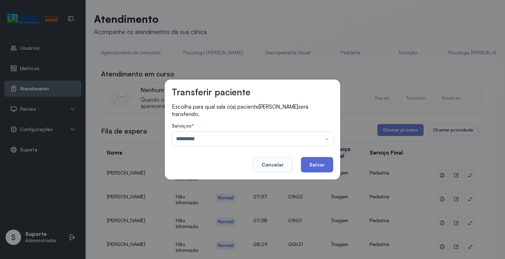
click at [320, 160] on button "Salvar" at bounding box center [317, 164] width 32 height 15
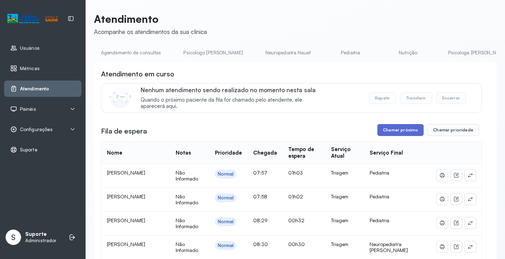
click at [399, 128] on button "Chamar próximo" at bounding box center [400, 130] width 46 height 12
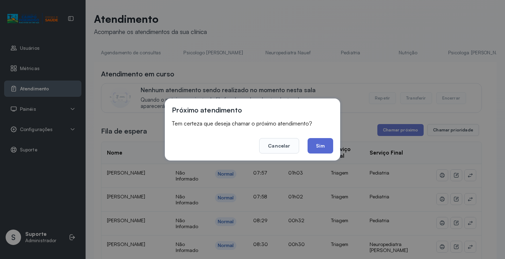
drag, startPoint x: 318, startPoint y: 143, endPoint x: 274, endPoint y: 131, distance: 45.4
click at [318, 142] on button "Sim" at bounding box center [320, 145] width 26 height 15
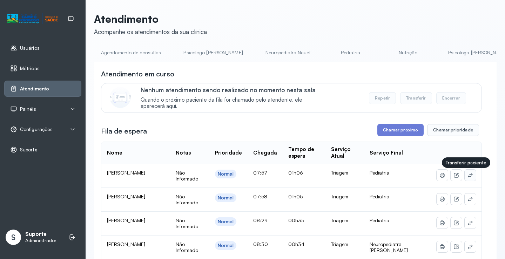
click at [467, 177] on icon at bounding box center [470, 175] width 6 height 6
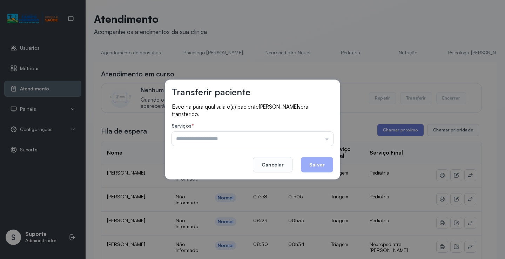
click at [200, 139] on input "text" at bounding box center [252, 139] width 161 height 14
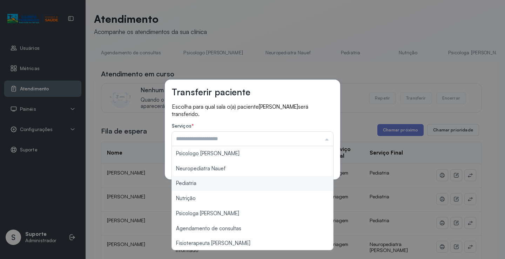
type input "*********"
click at [184, 183] on div "Transferir paciente Escolha para qual sala o(a) paciente [PERSON_NAME] será tra…" at bounding box center [252, 129] width 505 height 259
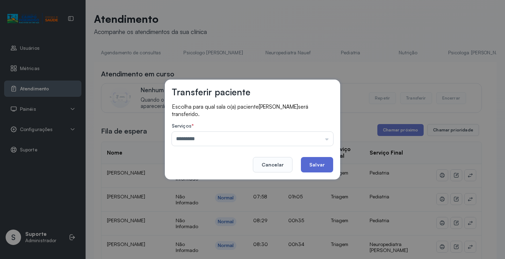
click at [313, 159] on button "Salvar" at bounding box center [317, 164] width 32 height 15
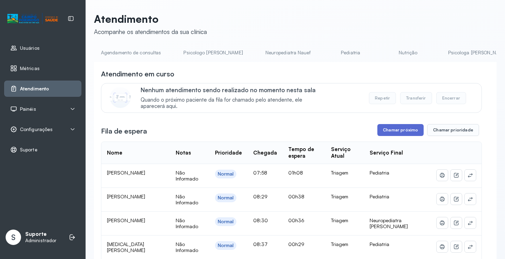
click at [409, 133] on button "Chamar próximo" at bounding box center [400, 130] width 46 height 12
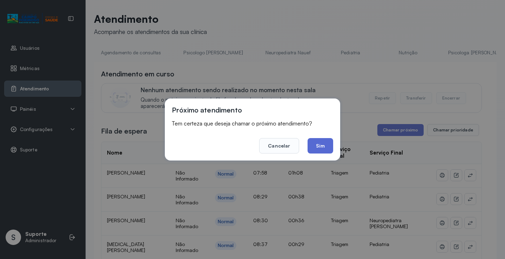
click at [315, 146] on button "Sim" at bounding box center [320, 145] width 26 height 15
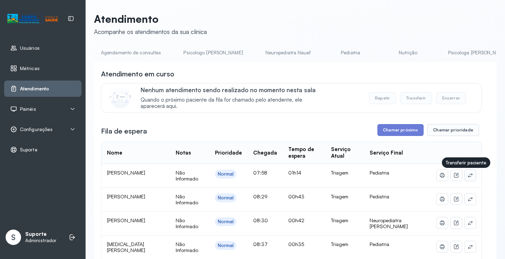
click at [464, 178] on button at bounding box center [469, 175] width 11 height 11
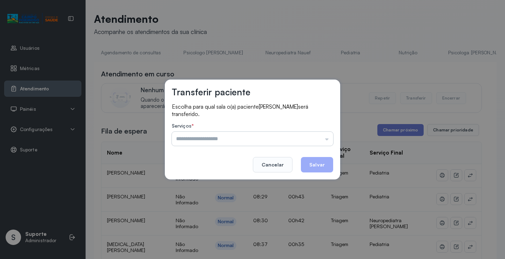
click at [230, 141] on input "text" at bounding box center [252, 139] width 161 height 14
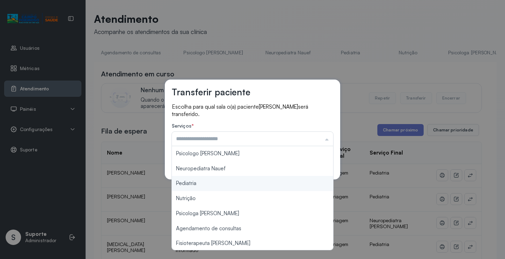
type input "*********"
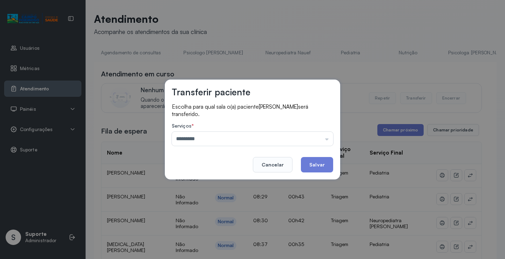
click at [187, 185] on div "Transferir paciente Escolha para qual sala o(a) paciente [PERSON_NAME] será tra…" at bounding box center [252, 129] width 505 height 259
click at [330, 162] on button "Salvar" at bounding box center [317, 164] width 32 height 15
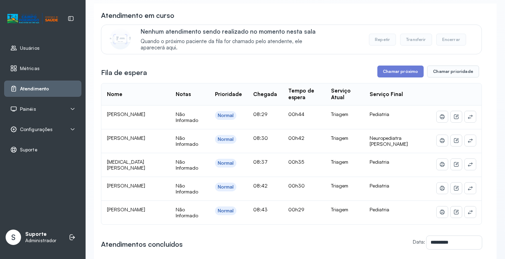
scroll to position [61, 0]
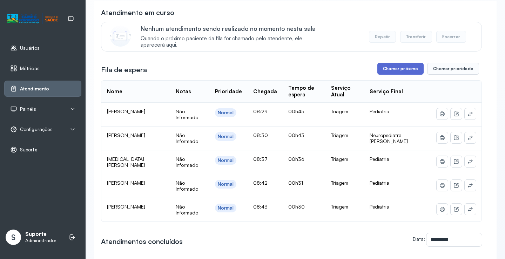
click at [399, 69] on button "Chamar próximo" at bounding box center [400, 69] width 46 height 12
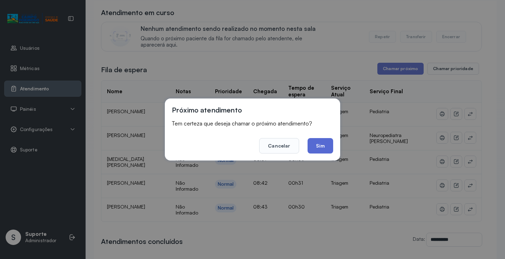
click at [317, 148] on button "Sim" at bounding box center [320, 145] width 26 height 15
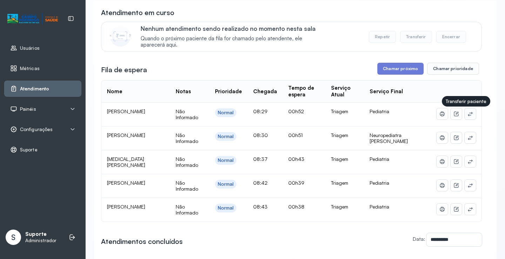
click at [467, 116] on icon at bounding box center [469, 114] width 5 height 4
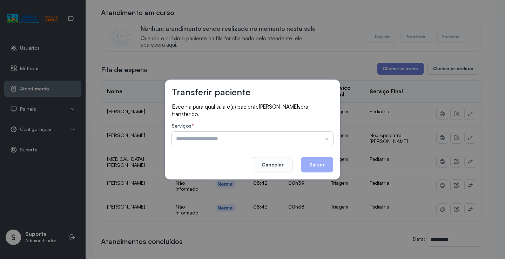
click at [205, 139] on input "text" at bounding box center [252, 139] width 161 height 14
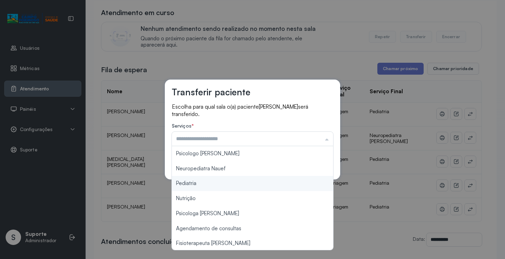
type input "*********"
drag, startPoint x: 189, startPoint y: 182, endPoint x: 205, endPoint y: 180, distance: 16.3
click at [191, 182] on div "Transferir paciente Escolha para qual sala o(a) paciente [PERSON_NAME] será tra…" at bounding box center [252, 129] width 505 height 259
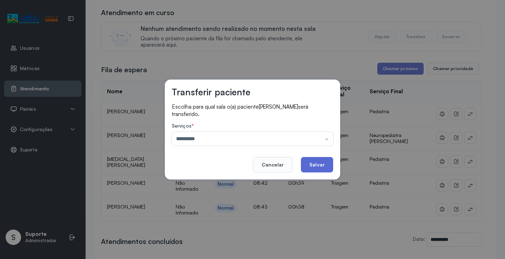
click at [313, 162] on button "Salvar" at bounding box center [317, 164] width 32 height 15
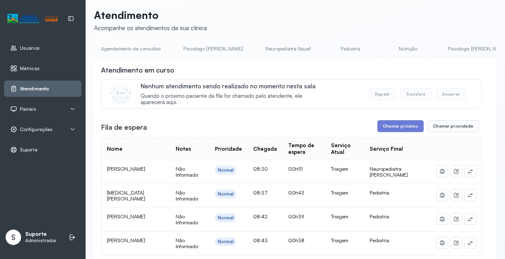
scroll to position [0, 0]
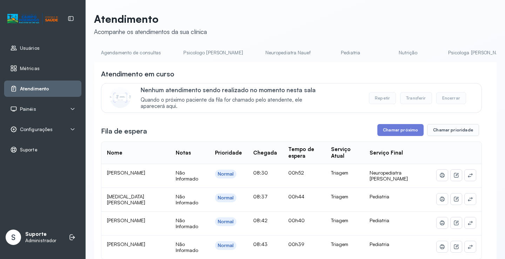
click at [326, 56] on link "Pediatria" at bounding box center [350, 53] width 49 height 12
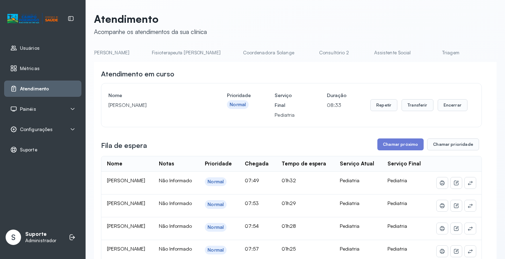
scroll to position [0, 378]
click at [425, 56] on link "Triagem" at bounding box center [449, 53] width 49 height 12
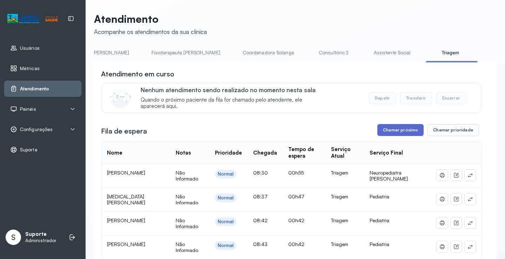
click at [405, 131] on button "Chamar próximo" at bounding box center [400, 130] width 46 height 12
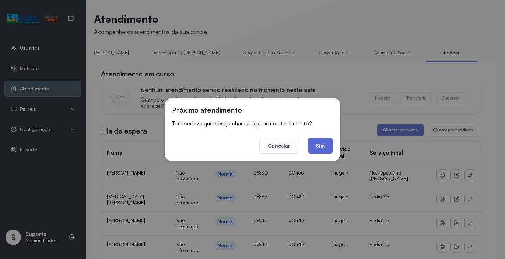
click at [318, 144] on button "Sim" at bounding box center [320, 145] width 26 height 15
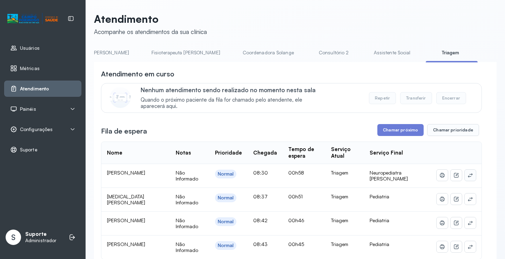
click at [464, 179] on button at bounding box center [469, 175] width 11 height 11
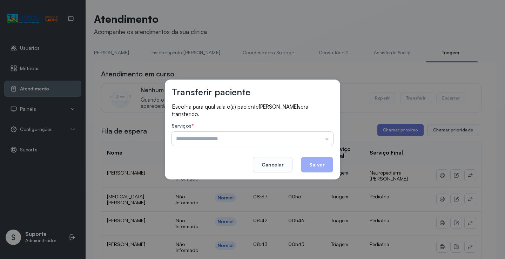
click at [219, 141] on input "text" at bounding box center [252, 139] width 161 height 14
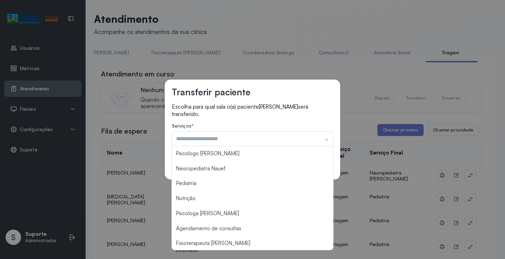
scroll to position [106, 0]
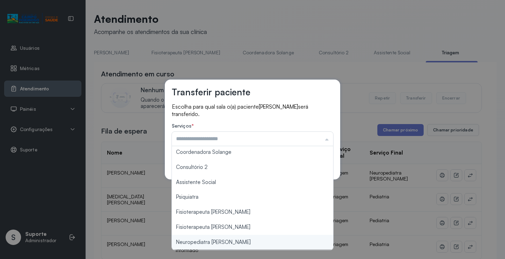
type input "**********"
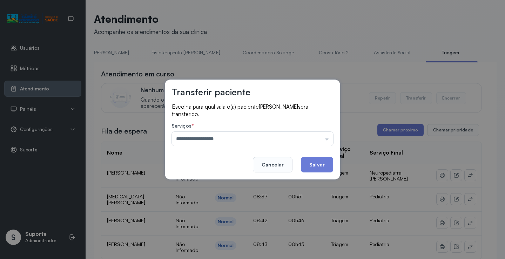
drag, startPoint x: 215, startPoint y: 242, endPoint x: 321, endPoint y: 203, distance: 113.2
click at [230, 240] on div "**********" at bounding box center [252, 129] width 505 height 259
click at [326, 159] on button "Salvar" at bounding box center [317, 164] width 32 height 15
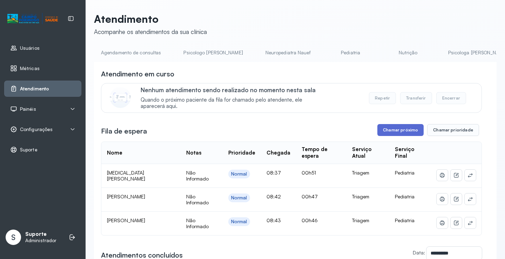
click at [392, 133] on button "Chamar próximo" at bounding box center [400, 130] width 46 height 12
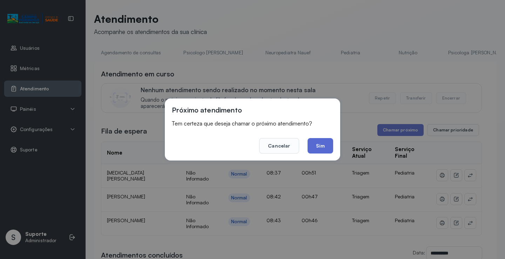
click at [327, 144] on button "Sim" at bounding box center [320, 145] width 26 height 15
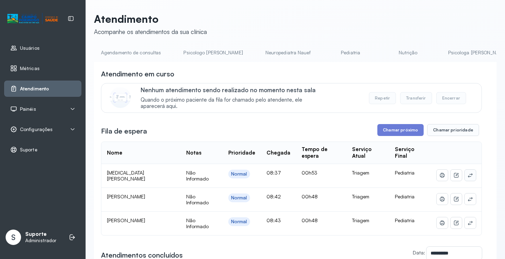
click at [467, 177] on icon at bounding box center [470, 175] width 6 height 6
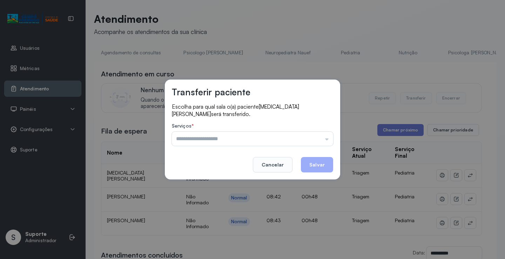
click at [223, 139] on input "text" at bounding box center [252, 139] width 161 height 14
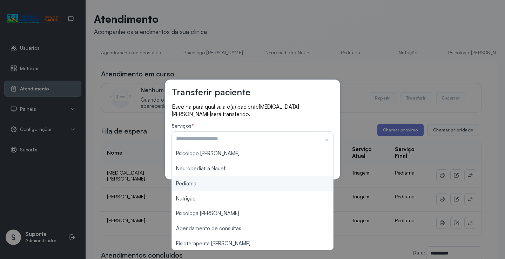
type input "*********"
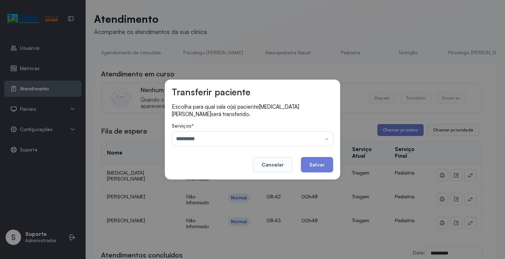
click at [189, 185] on div "Transferir paciente Escolha para qual sala o(a) paciente [MEDICAL_DATA][PERSON_…" at bounding box center [252, 129] width 505 height 259
click at [325, 163] on button "Salvar" at bounding box center [317, 164] width 32 height 15
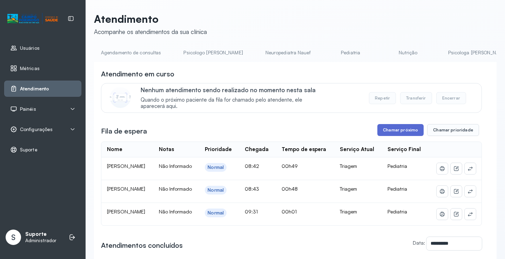
click at [399, 131] on button "Chamar próximo" at bounding box center [400, 130] width 46 height 12
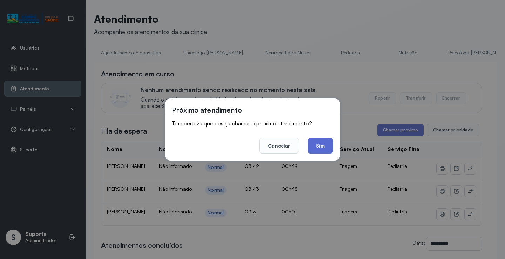
click at [327, 150] on button "Sim" at bounding box center [320, 145] width 26 height 15
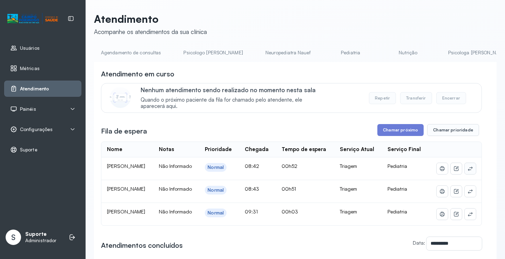
click at [467, 171] on icon at bounding box center [470, 169] width 6 height 6
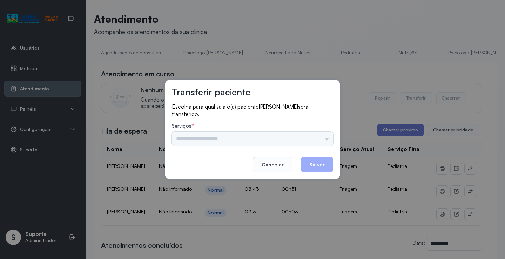
click at [177, 139] on div "Psicologo [PERSON_NAME] Nauef Pediatria Nutrição Psicologa Alana Agendamento de…" at bounding box center [252, 139] width 161 height 14
click at [181, 144] on div "Psicologo [PERSON_NAME] Nauef Pediatria Nutrição Psicologa Alana Agendamento de…" at bounding box center [252, 139] width 161 height 14
click at [181, 142] on input "text" at bounding box center [252, 139] width 161 height 14
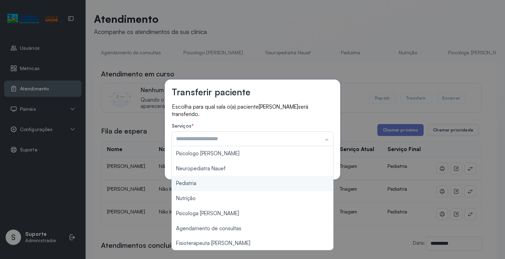
type input "*********"
click at [189, 184] on div "Transferir paciente Escolha para qual sala o(a) paciente [PERSON_NAME] será tra…" at bounding box center [252, 129] width 505 height 259
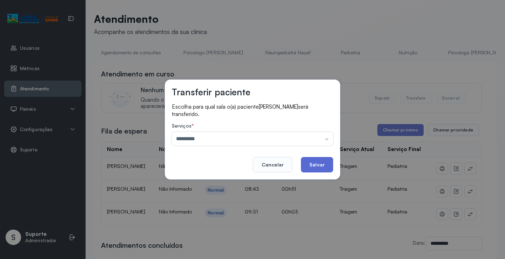
click at [309, 164] on button "Salvar" at bounding box center [317, 164] width 32 height 15
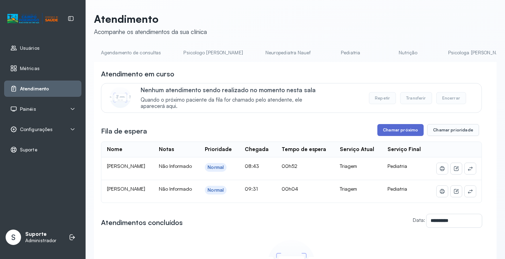
click at [399, 129] on button "Chamar próximo" at bounding box center [400, 130] width 46 height 12
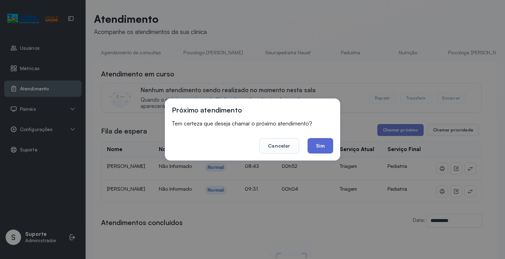
click at [323, 148] on button "Sim" at bounding box center [320, 145] width 26 height 15
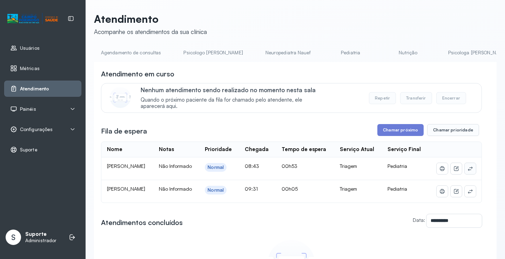
click at [467, 171] on icon at bounding box center [470, 169] width 6 height 6
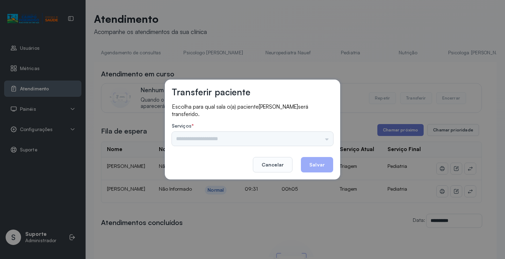
click at [198, 141] on div "Psicologo [PERSON_NAME] Nauef Pediatria Nutrição Psicologa Alana Agendamento de…" at bounding box center [252, 139] width 161 height 14
click at [188, 138] on input "text" at bounding box center [252, 139] width 161 height 14
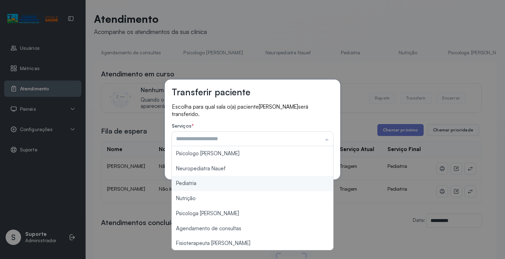
type input "*********"
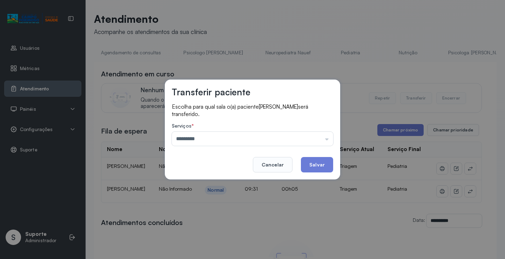
click at [185, 186] on div "Transferir paciente Escolha para qual sala o(a) paciente [PERSON_NAME] será tra…" at bounding box center [252, 129] width 505 height 259
click at [313, 164] on button "Salvar" at bounding box center [317, 164] width 32 height 15
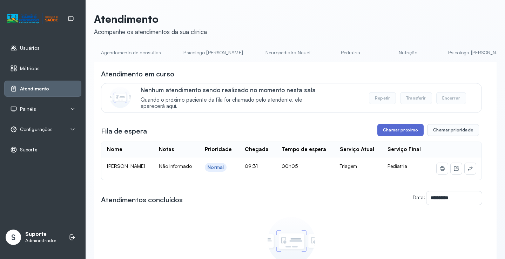
click at [390, 131] on button "Chamar próximo" at bounding box center [400, 130] width 46 height 12
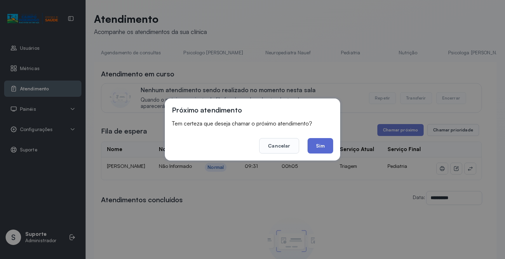
click at [322, 145] on button "Sim" at bounding box center [320, 145] width 26 height 15
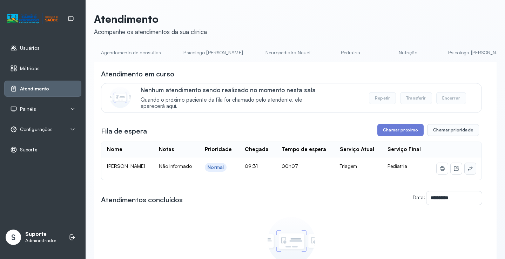
click at [467, 171] on icon at bounding box center [470, 169] width 6 height 6
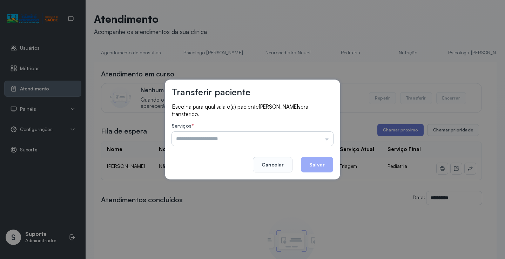
click at [195, 137] on input "text" at bounding box center [252, 139] width 161 height 14
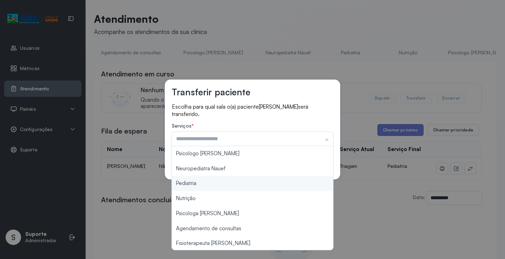
type input "*********"
drag, startPoint x: 185, startPoint y: 185, endPoint x: 210, endPoint y: 178, distance: 25.4
click at [200, 181] on div "Transferir paciente Escolha para qual sala o(a) paciente [PERSON_NAME] será tra…" at bounding box center [252, 129] width 505 height 259
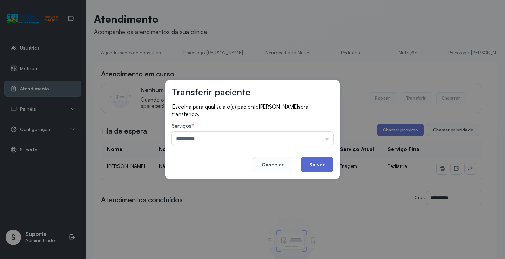
click at [320, 170] on button "Salvar" at bounding box center [317, 164] width 32 height 15
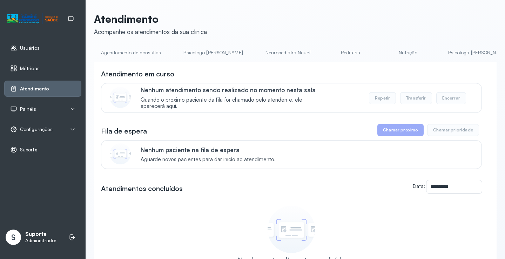
click at [383, 59] on li "Pediatria" at bounding box center [409, 55] width 52 height 16
click at [326, 56] on link "Pediatria" at bounding box center [350, 53] width 49 height 12
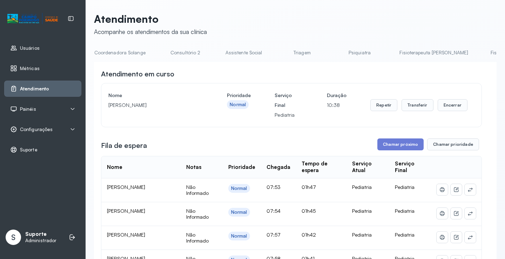
scroll to position [0, 556]
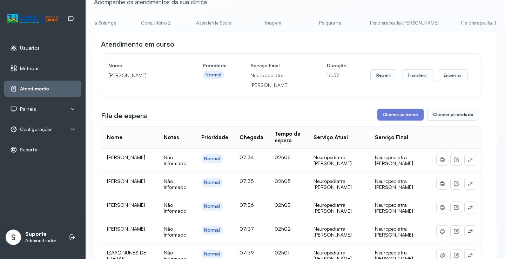
scroll to position [0, 0]
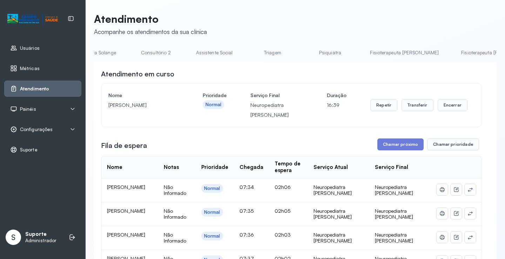
click at [248, 53] on link "Triagem" at bounding box center [272, 53] width 49 height 12
